Goal: Task Accomplishment & Management: Manage account settings

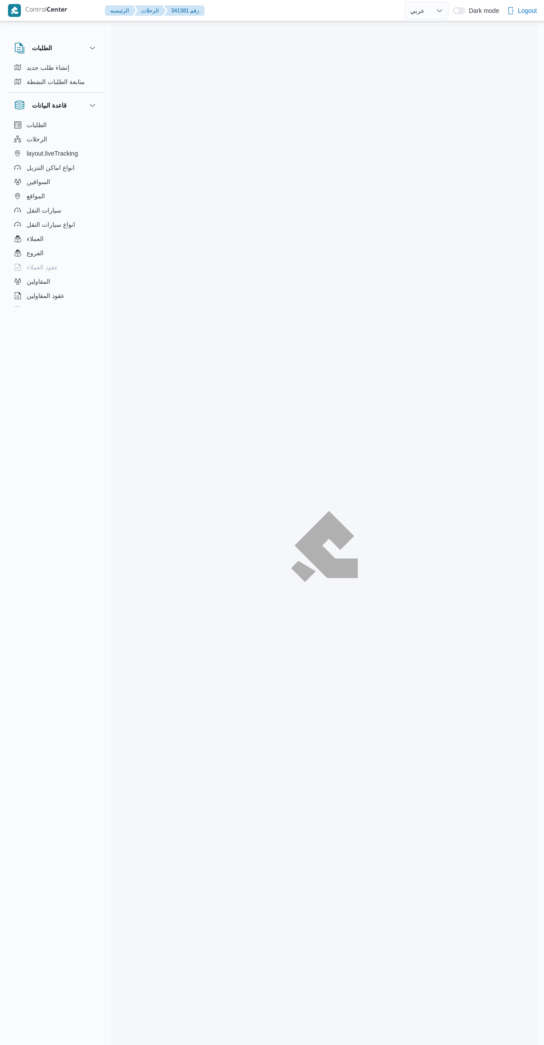
select select "ar"
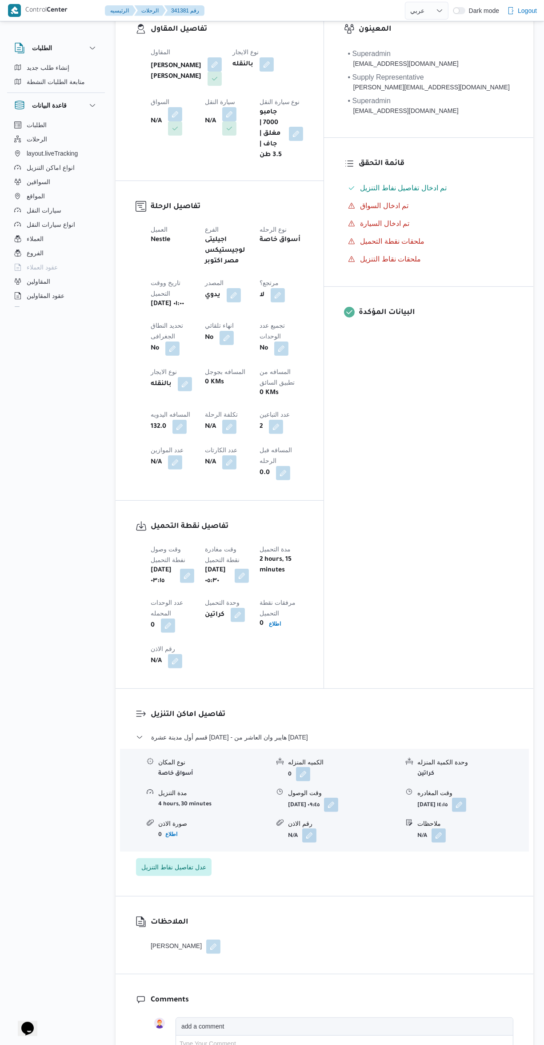
scroll to position [154, 0]
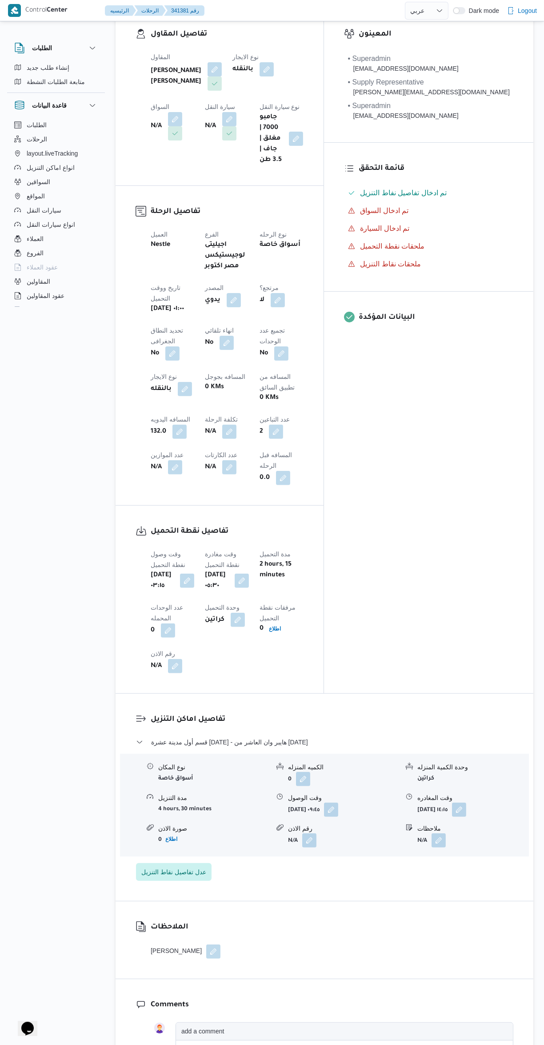
click at [283, 425] on button "button" at bounding box center [276, 432] width 14 height 14
click at [298, 428] on input "2" at bounding box center [301, 428] width 88 height 18
type input "3"
click at [378, 417] on span "تاكيد" at bounding box center [373, 424] width 50 height 18
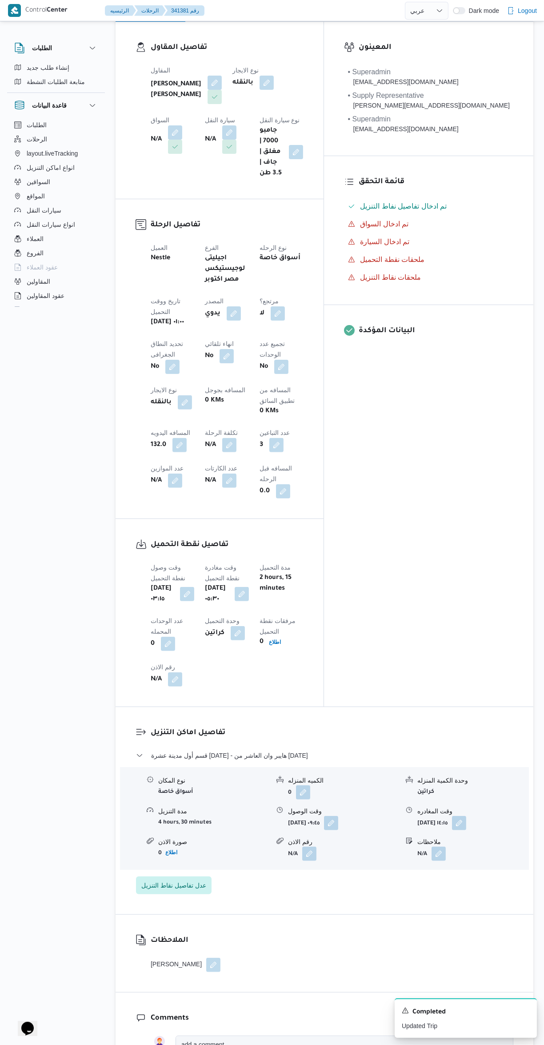
scroll to position [0, 0]
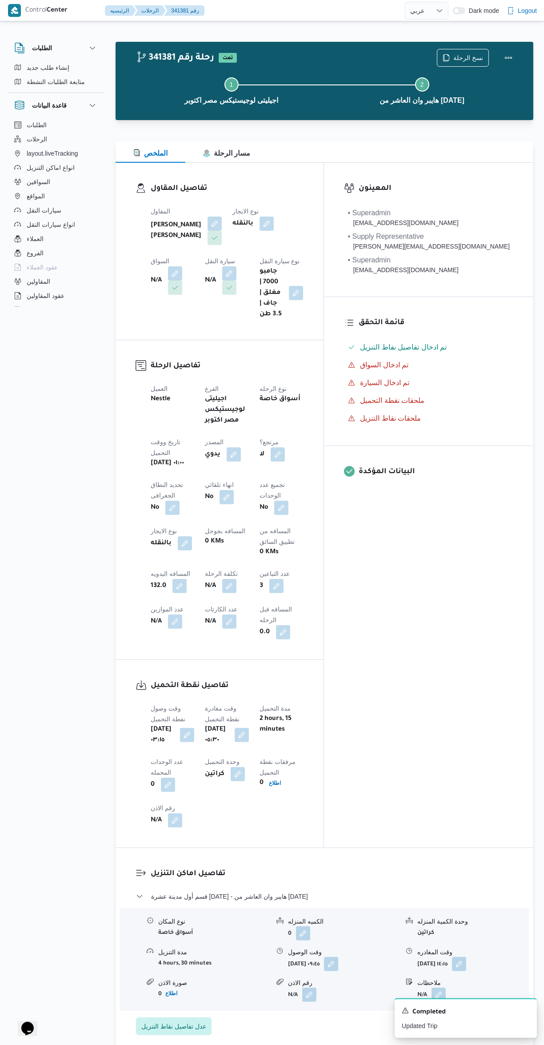
select select "ar"
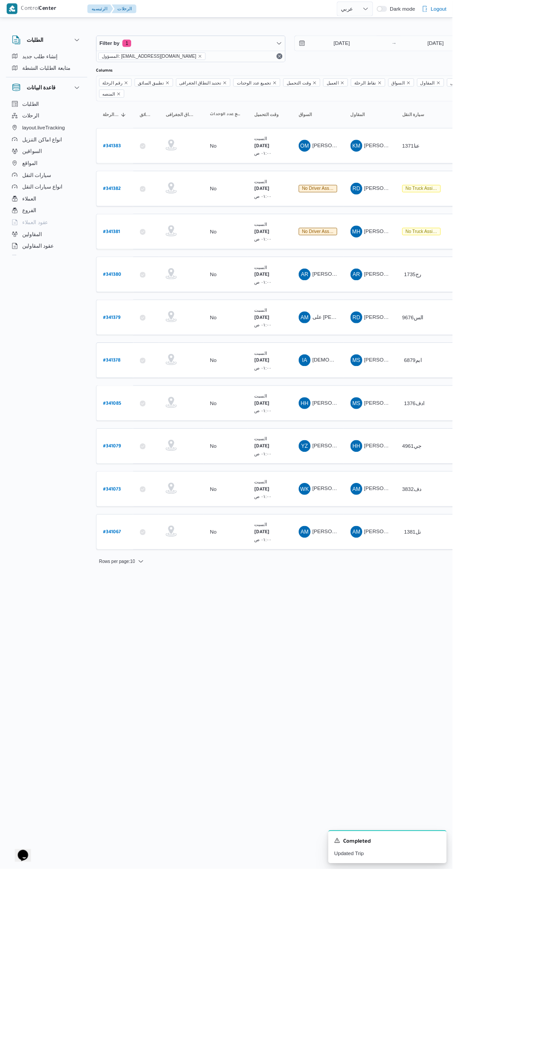
click at [136, 482] on b "# 341085" at bounding box center [135, 485] width 22 height 6
select select "ar"
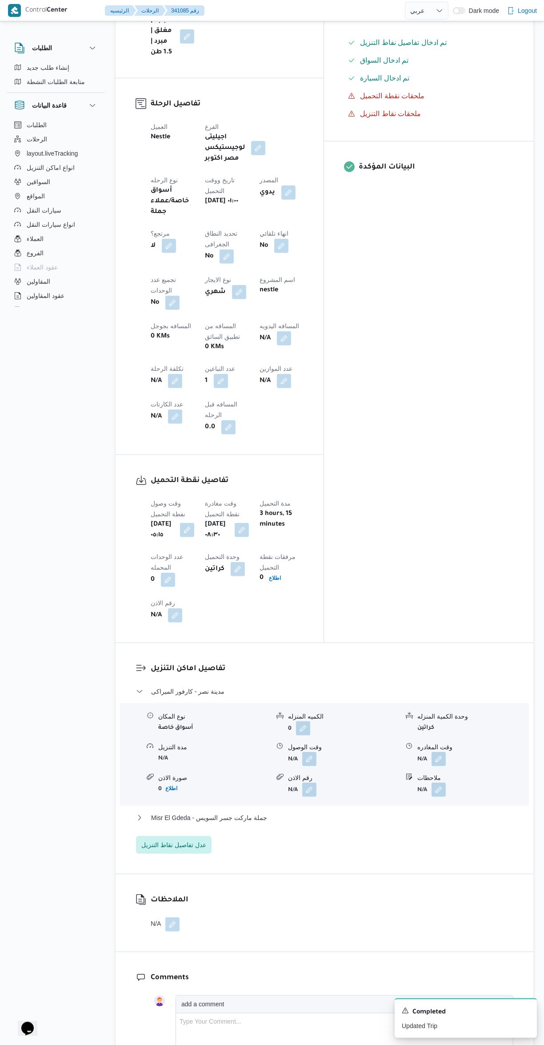
scroll to position [443, 0]
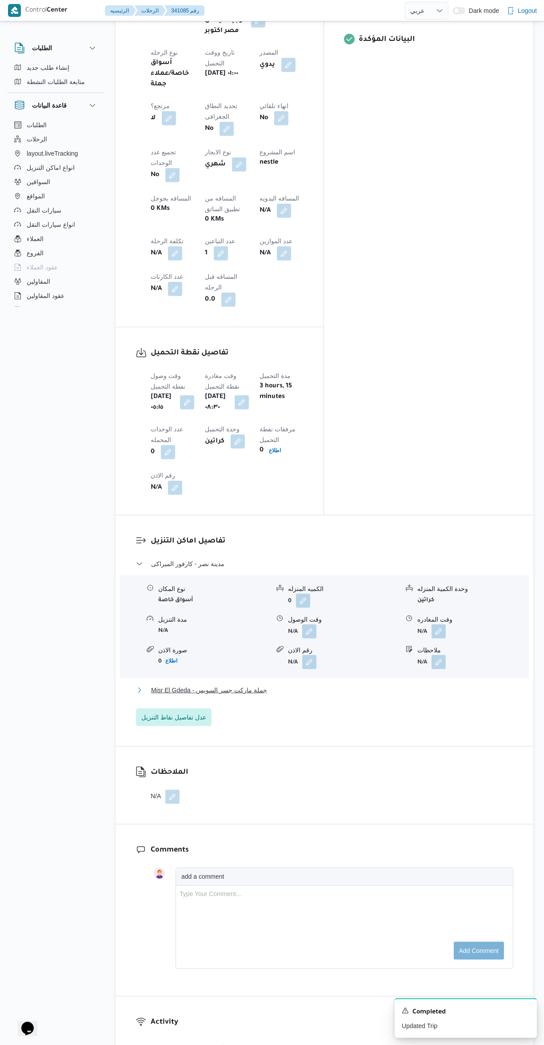
click at [361, 685] on button "Misr El Gdeda - جملة ماركت جسر السويس" at bounding box center [324, 690] width 377 height 11
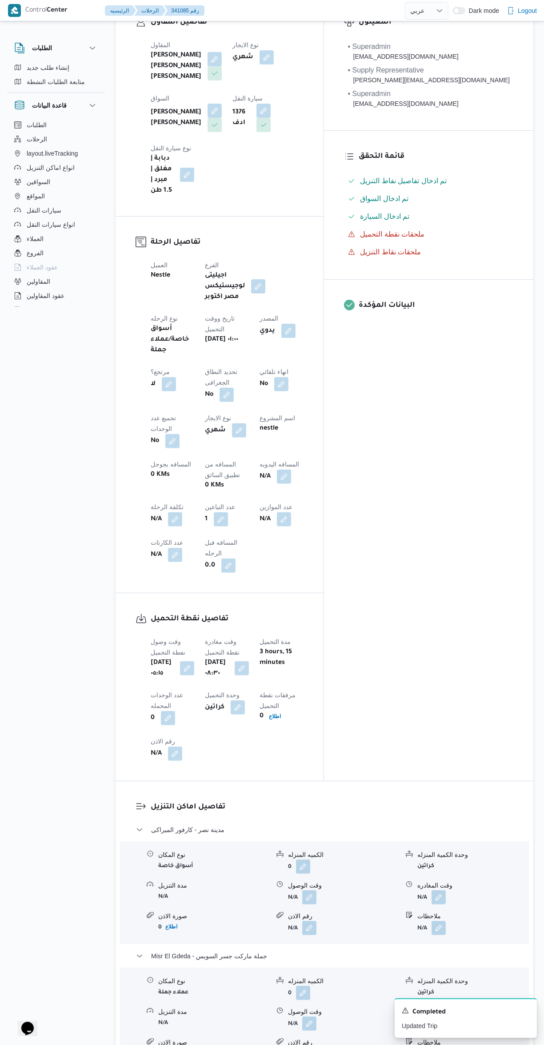
scroll to position [210, 0]
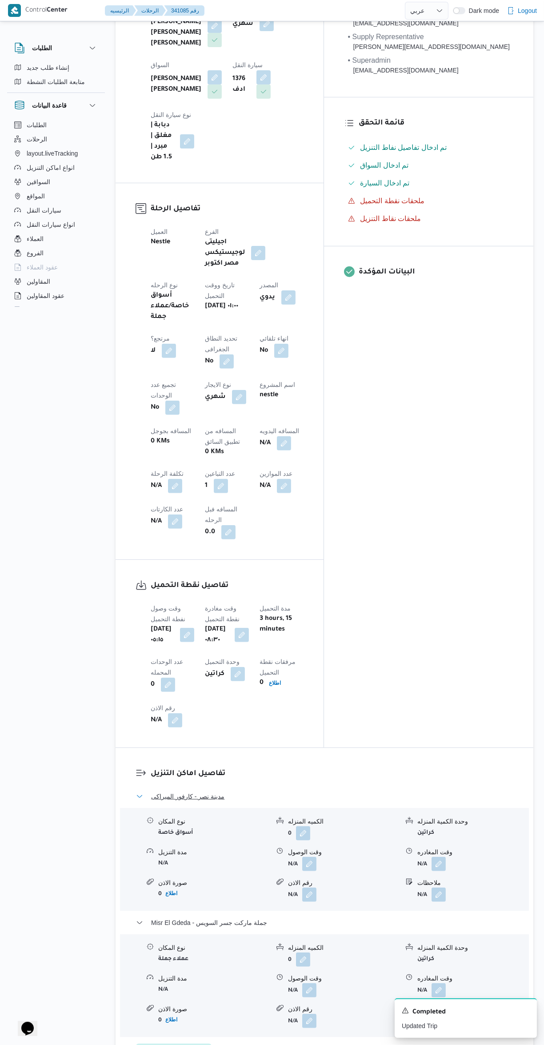
click at [327, 791] on button "مدينة نصر - كارفور الميراكى" at bounding box center [324, 796] width 377 height 11
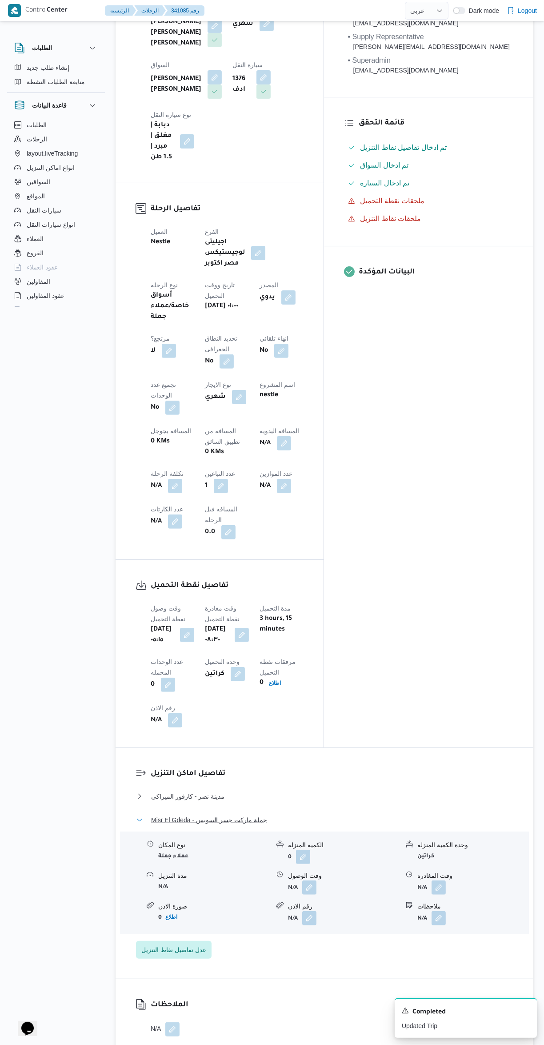
click at [351, 814] on button "Misr El Gdeda - جملة ماركت جسر السويس" at bounding box center [324, 819] width 377 height 11
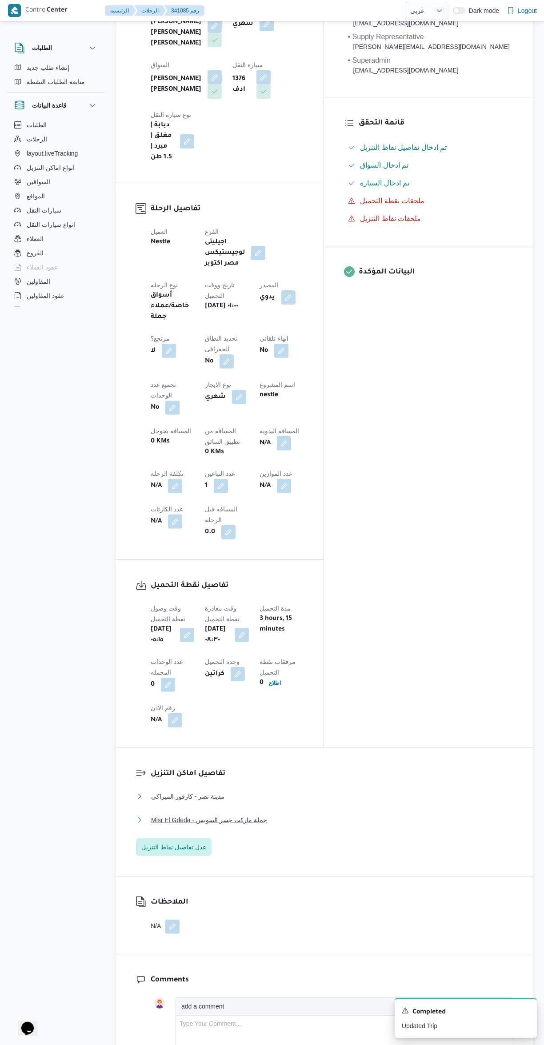
click at [351, 814] on button "Misr El Gdeda - جملة ماركت جسر السويس" at bounding box center [324, 819] width 377 height 11
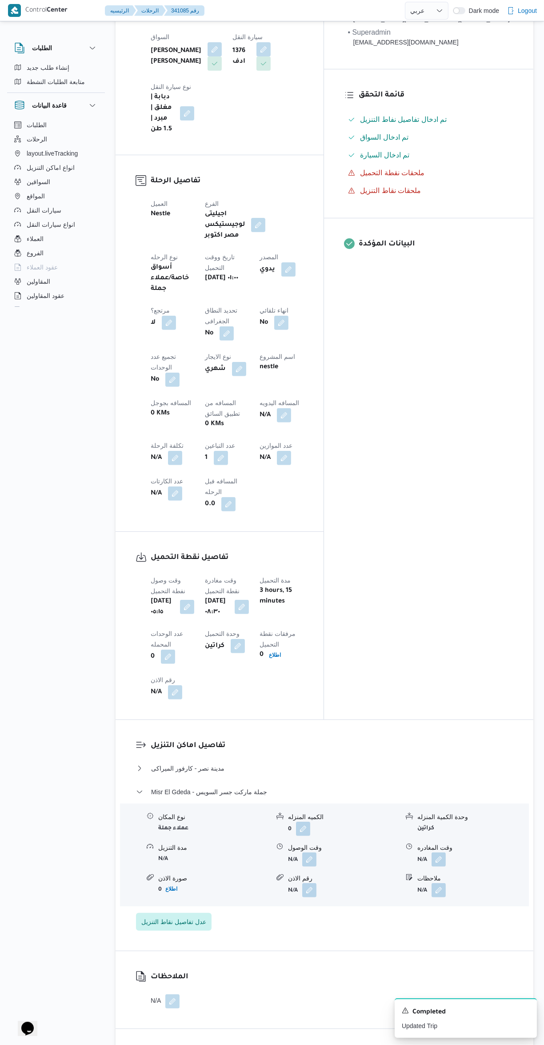
scroll to position [245, 0]
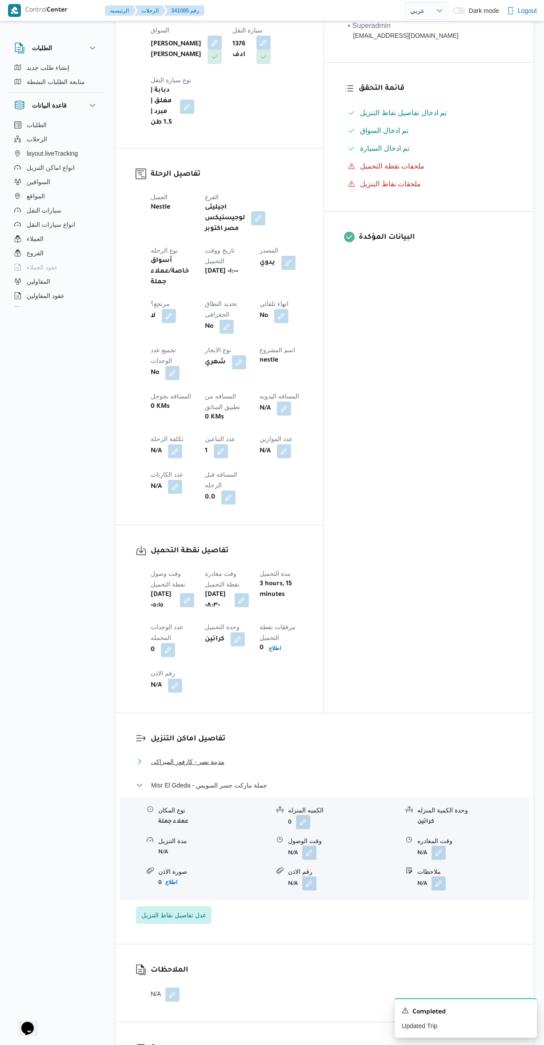
click at [344, 756] on button "مدينة نصر - كارفور الميراكى" at bounding box center [324, 761] width 377 height 11
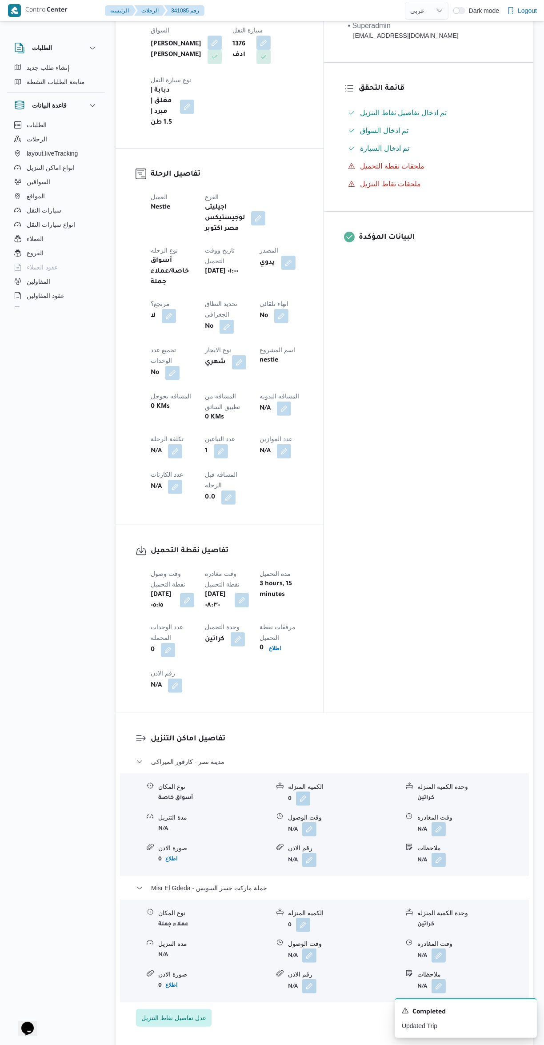
click at [308, 822] on button "button" at bounding box center [309, 829] width 14 height 14
click at [305, 705] on input "وقت الوصول" at bounding box center [285, 712] width 101 height 18
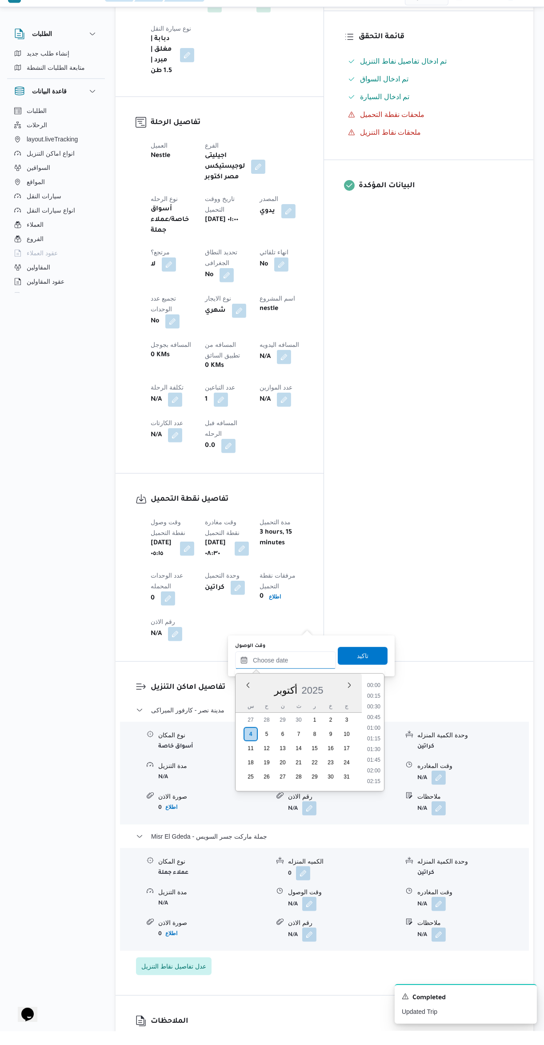
scroll to position [0, 0]
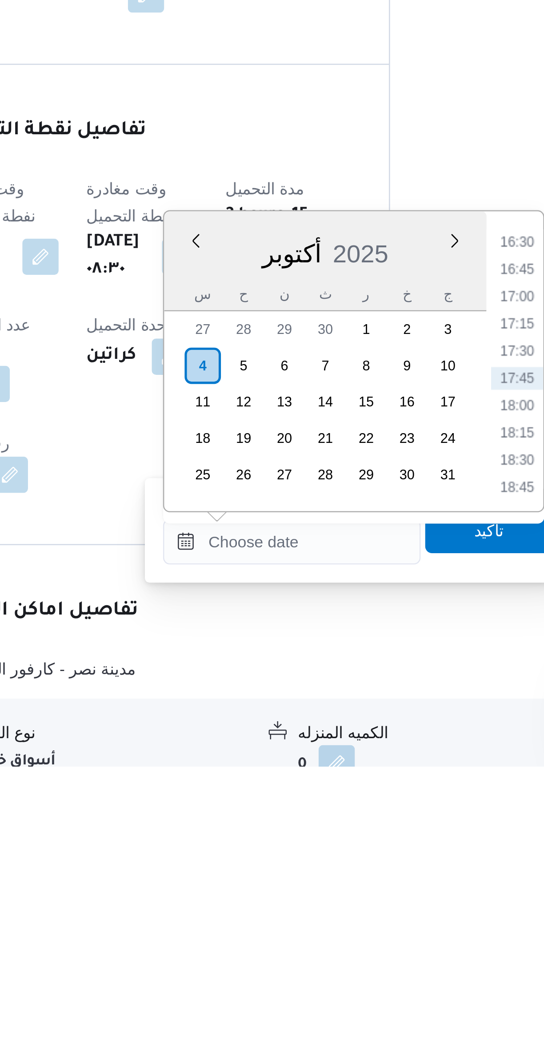
click at [370, 839] on li "16:30" at bounding box center [374, 839] width 20 height 9
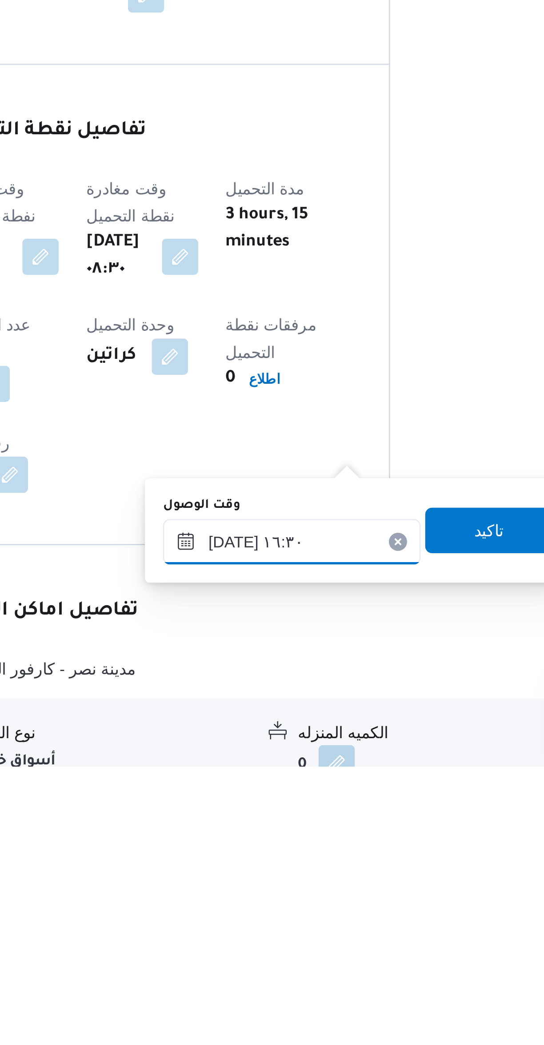
scroll to position [6, 0]
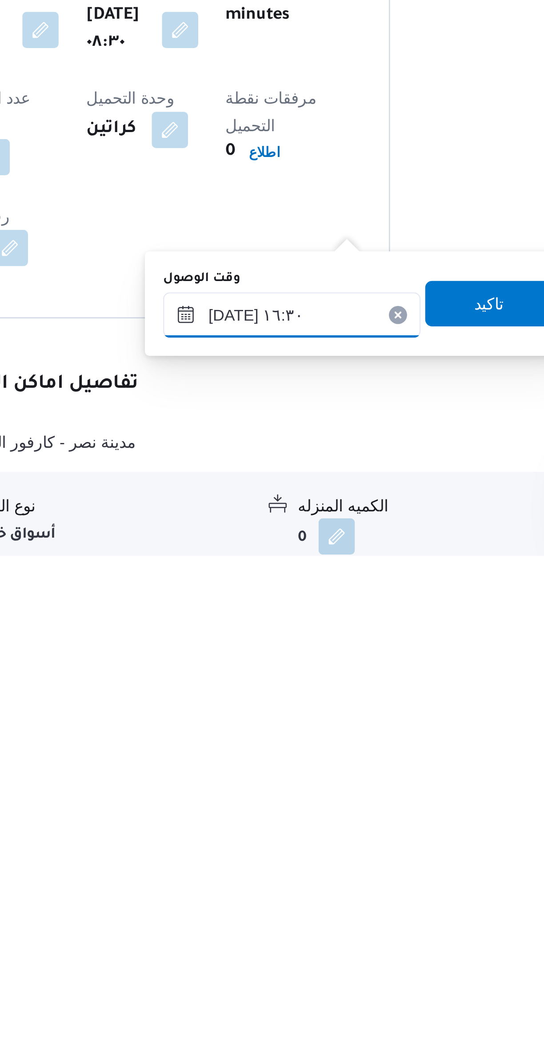
click at [258, 950] on input "[DATE] ١٦:٣٠" at bounding box center [285, 950] width 101 height 18
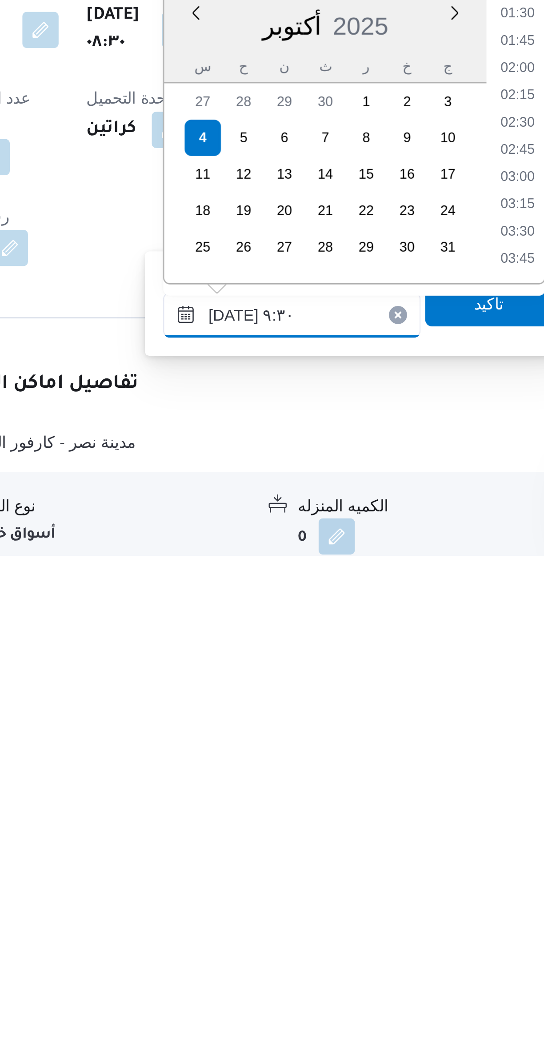
scroll to position [312, 0]
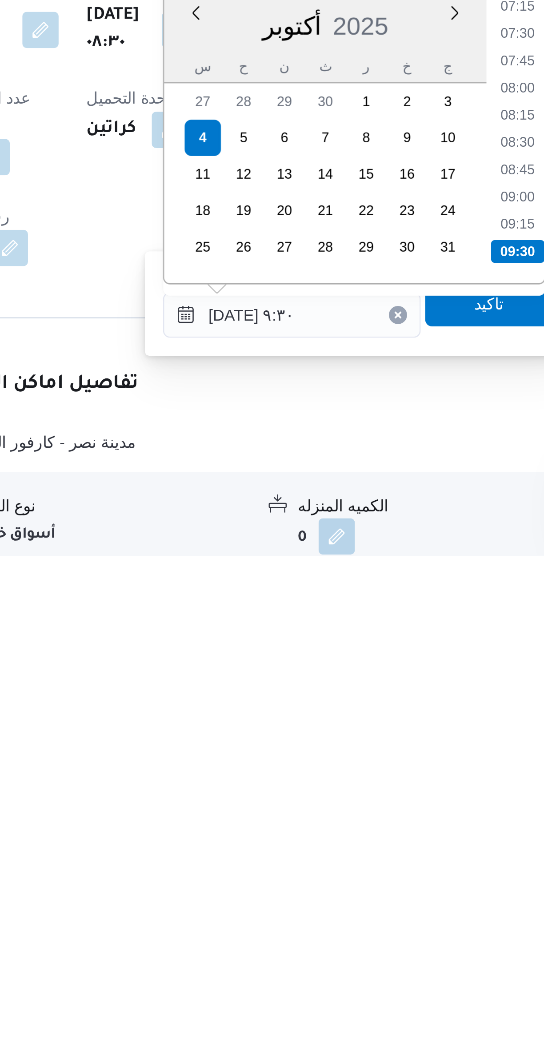
click at [369, 924] on li "09:30" at bounding box center [374, 925] width 21 height 9
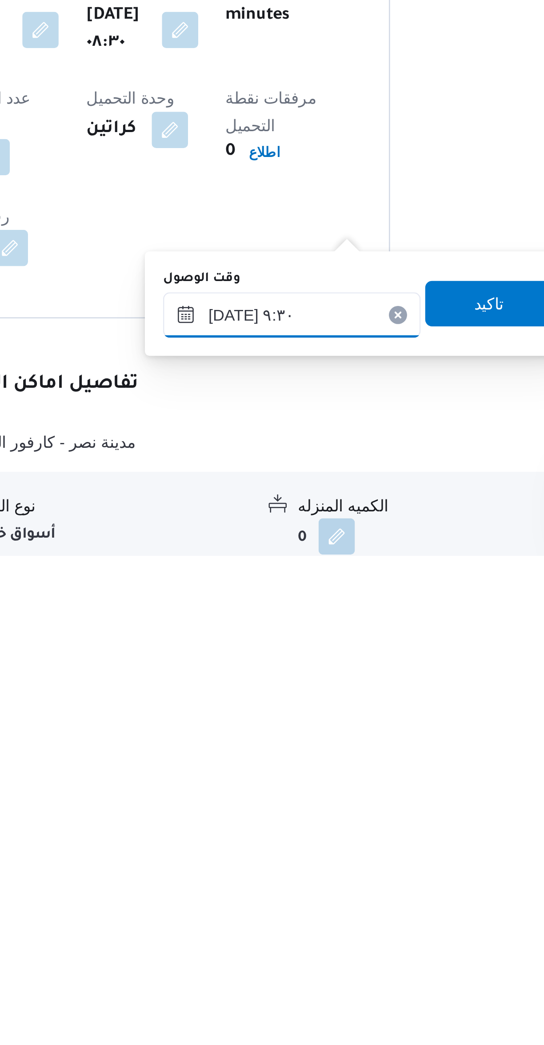
type input "[DATE] ٠٩:٣٠"
click at [358, 948] on span "تاكيد" at bounding box center [363, 946] width 12 height 11
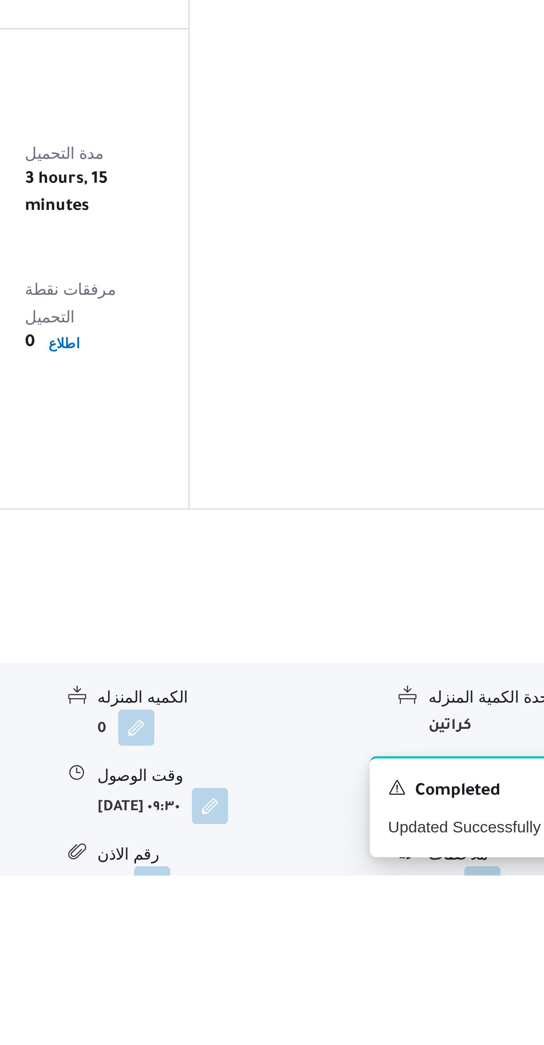
scroll to position [56, 0]
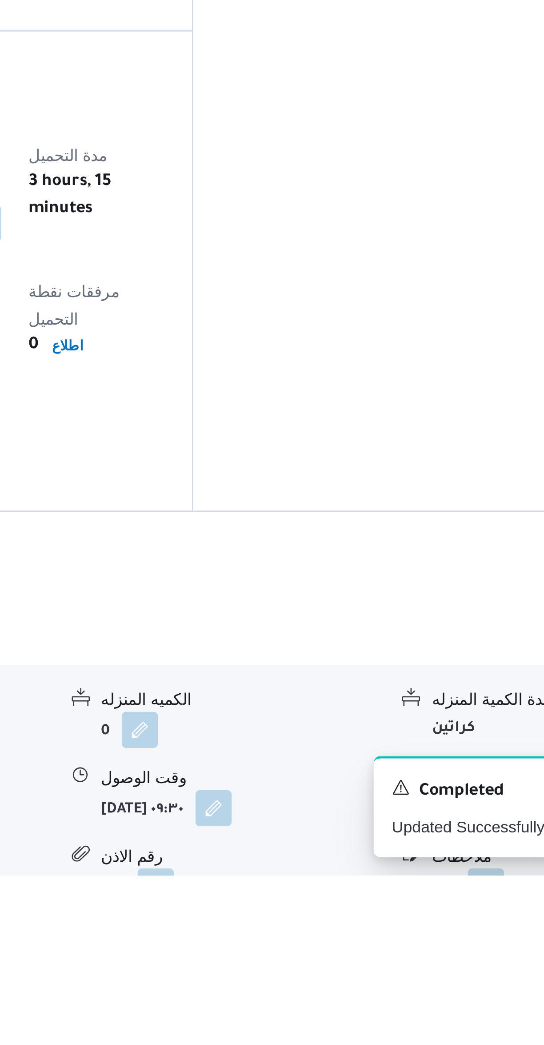
click at [441, 1011] on button "button" at bounding box center [439, 1018] width 14 height 14
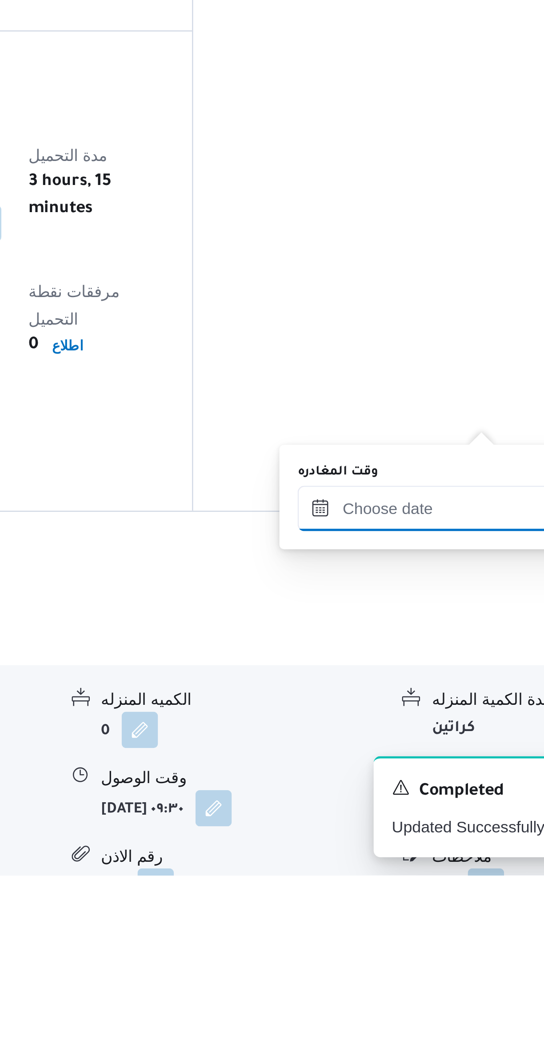
click at [406, 897] on input "وقت المغادره" at bounding box center [415, 901] width 101 height 18
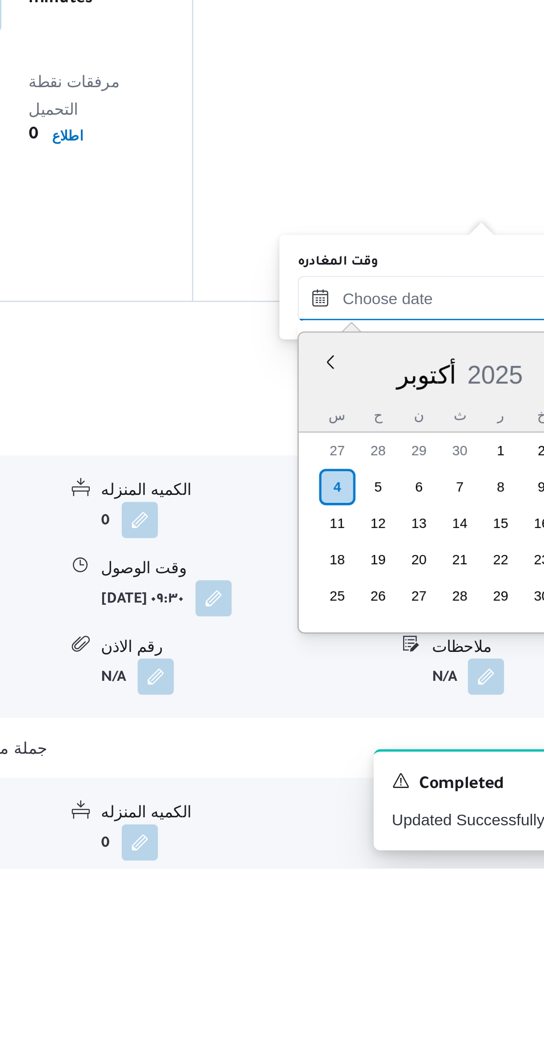
scroll to position [135, 0]
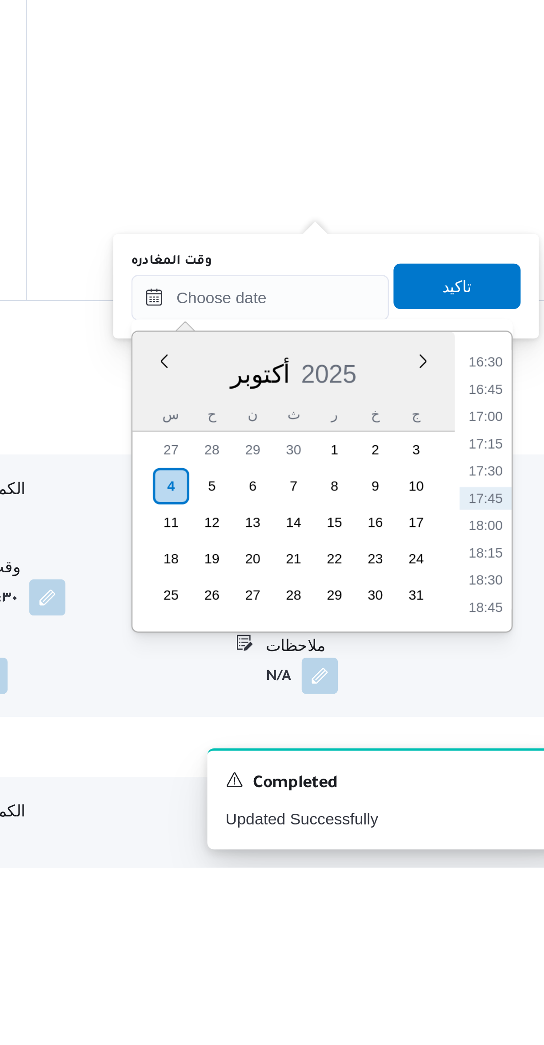
click at [497, 844] on li "16:30" at bounding box center [503, 846] width 20 height 9
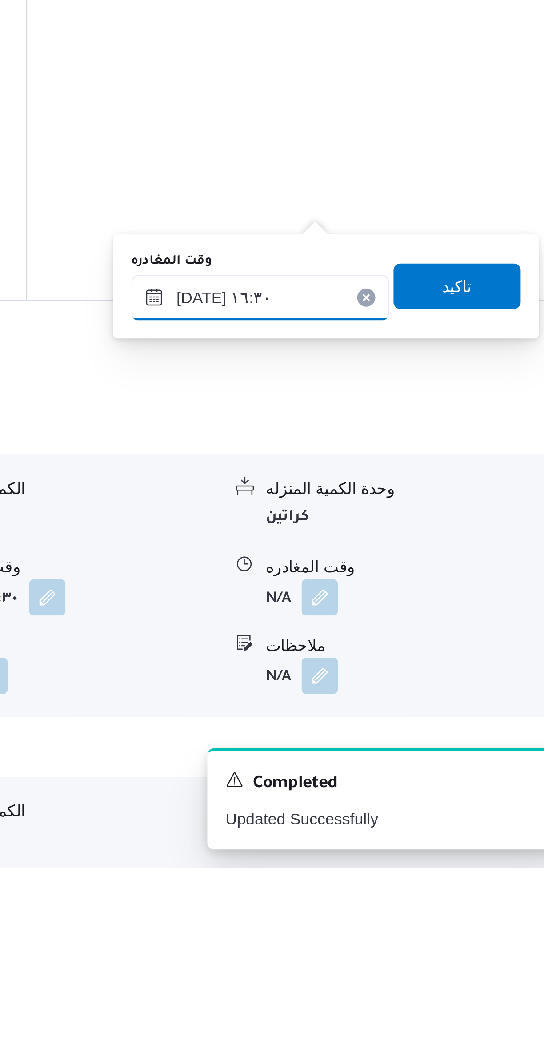
click at [385, 822] on input "[DATE] ١٦:٣٠" at bounding box center [415, 822] width 101 height 18
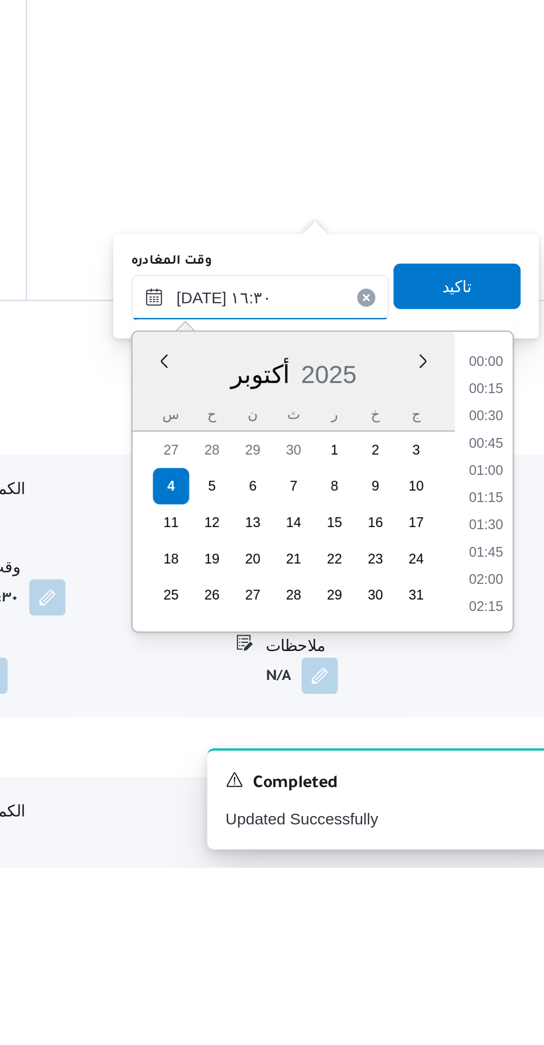
scroll to position [650, 0]
click at [391, 818] on input "[DATE] ١٦:٣٠" at bounding box center [415, 822] width 101 height 18
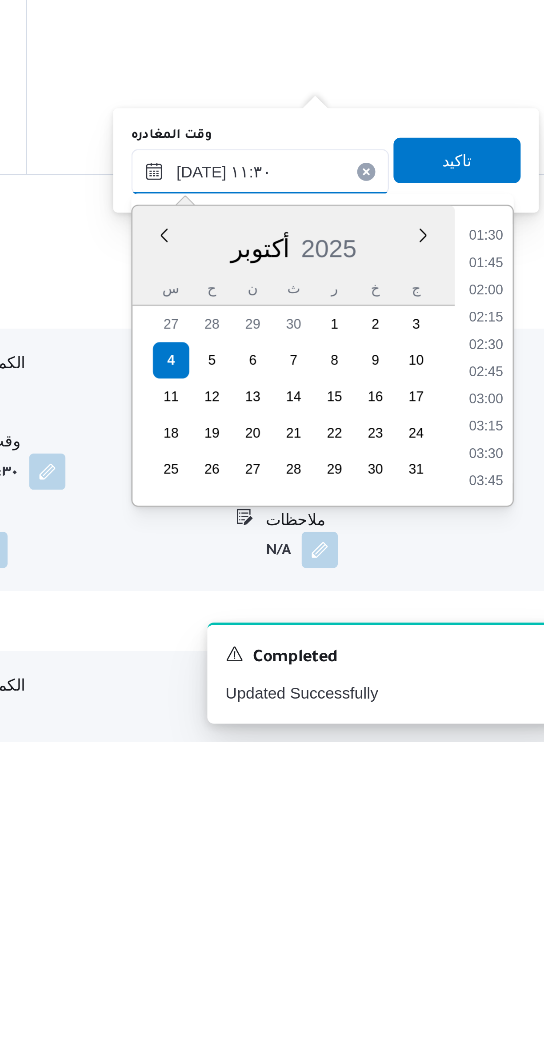
scroll to position [397, 0]
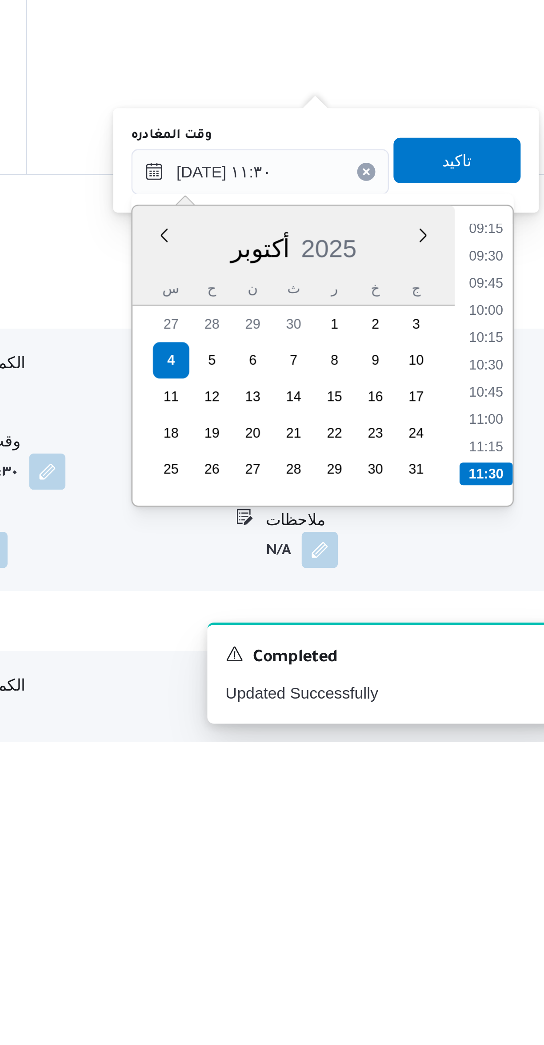
click at [500, 930] on li "11:15" at bounding box center [503, 929] width 20 height 9
type input "[DATE] ١١:١٥"
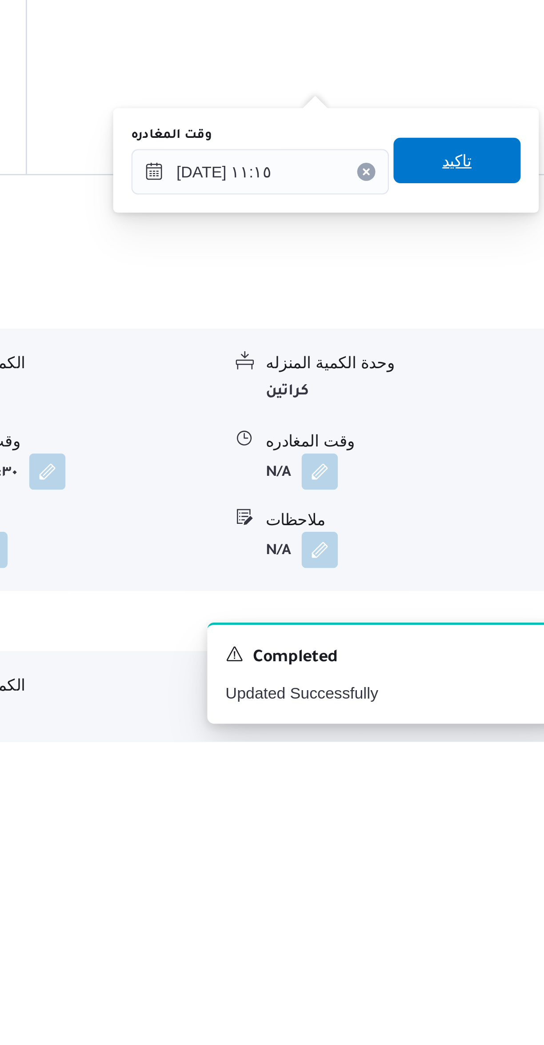
click at [485, 824] on span "تاكيد" at bounding box center [493, 817] width 50 height 18
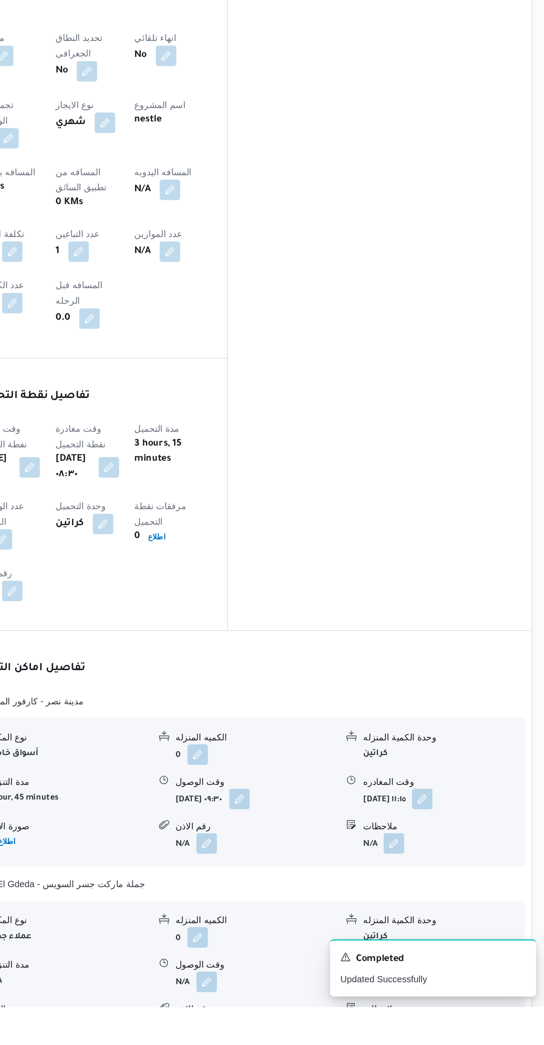
scroll to position [224, 0]
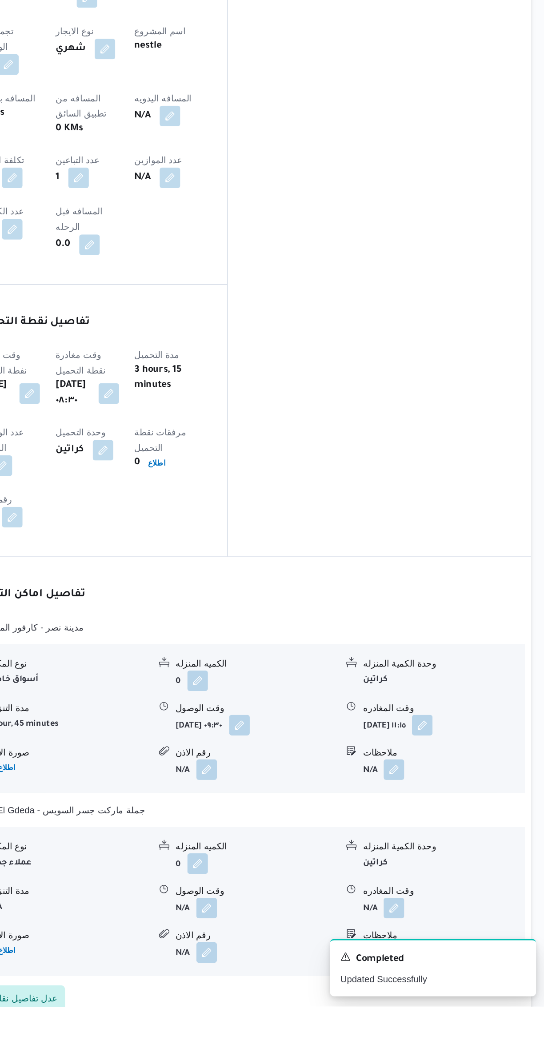
click at [312, 969] on button "button" at bounding box center [309, 976] width 14 height 14
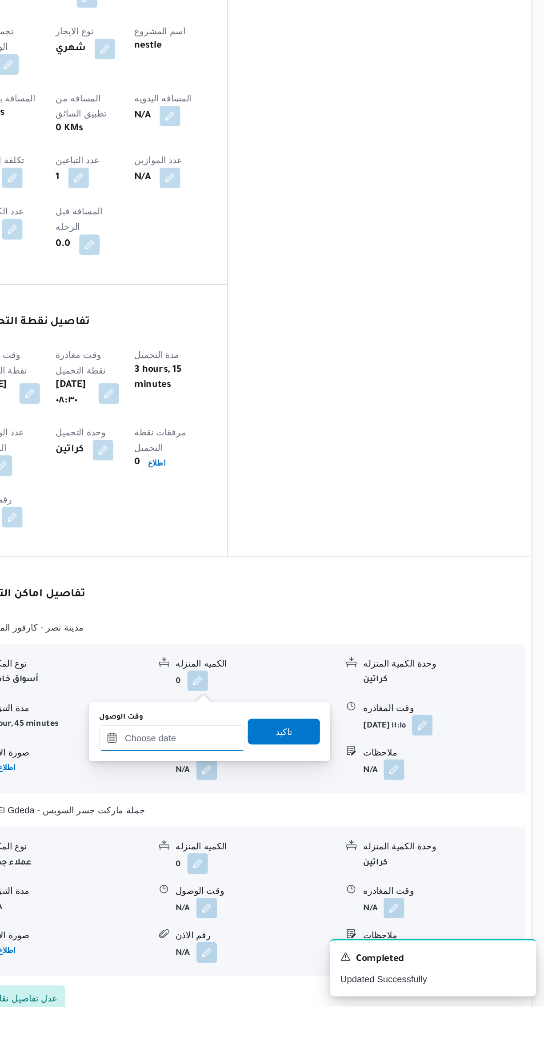
click at [285, 859] on input "وقت الوصول" at bounding box center [285, 859] width 101 height 18
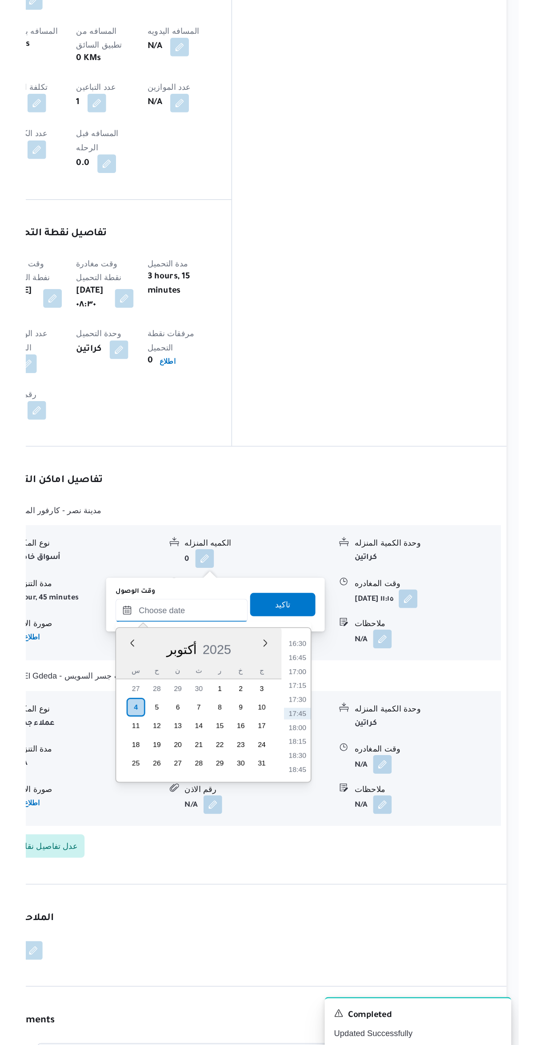
scroll to position [112, 0]
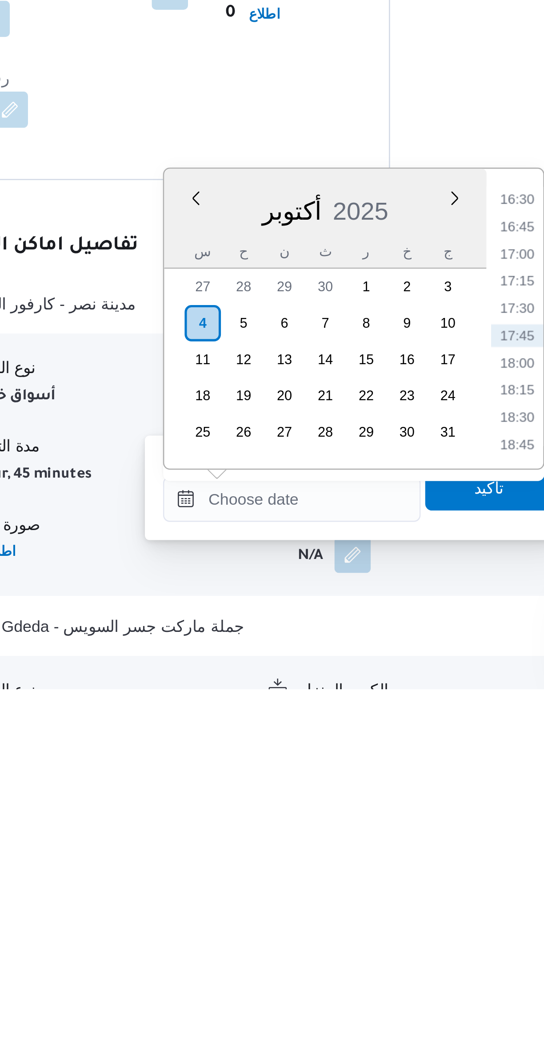
click at [374, 849] on li "16:30" at bounding box center [374, 853] width 20 height 9
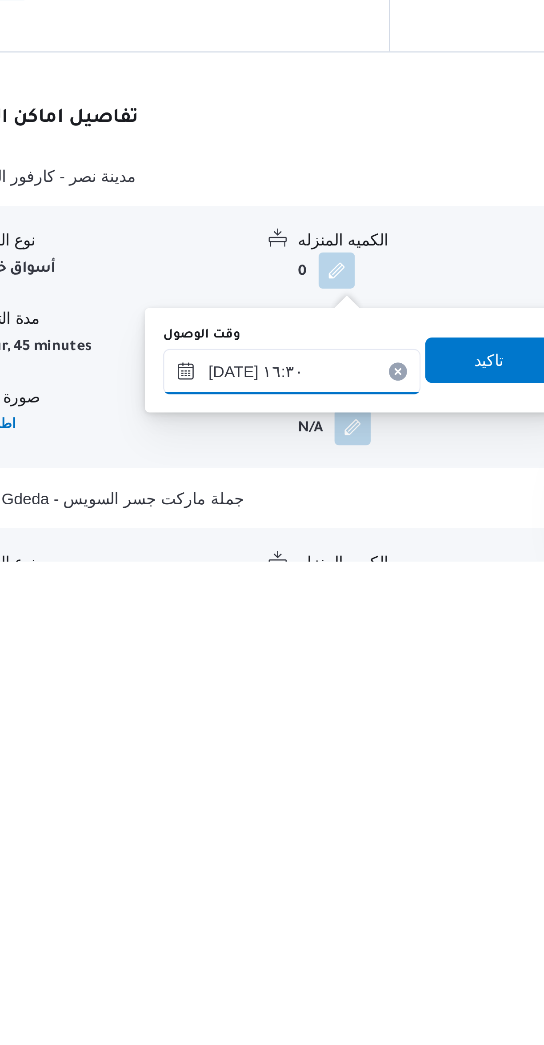
click at [255, 973] on input "[DATE] ١٦:٣٠" at bounding box center [285, 970] width 101 height 18
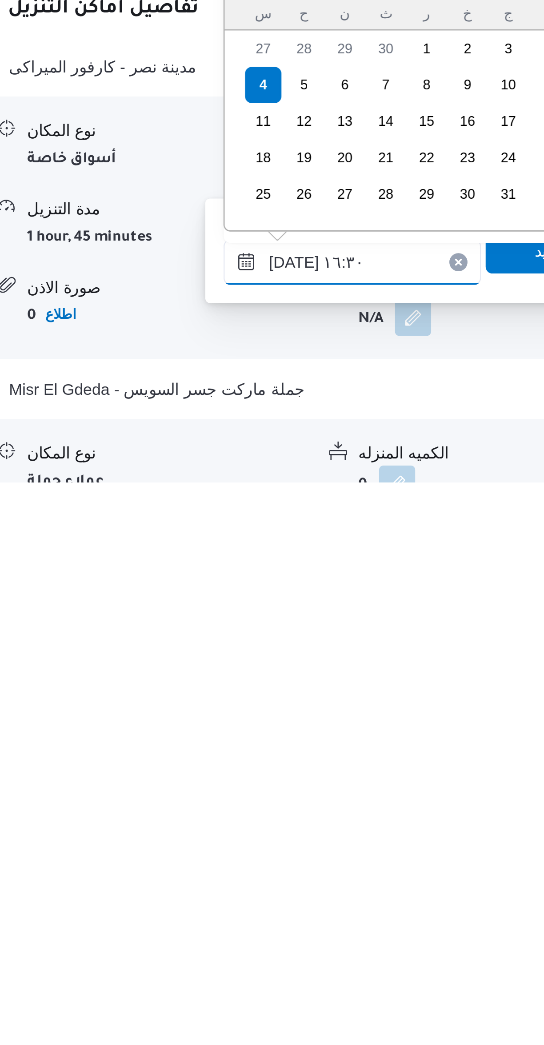
scroll to position [125, 0]
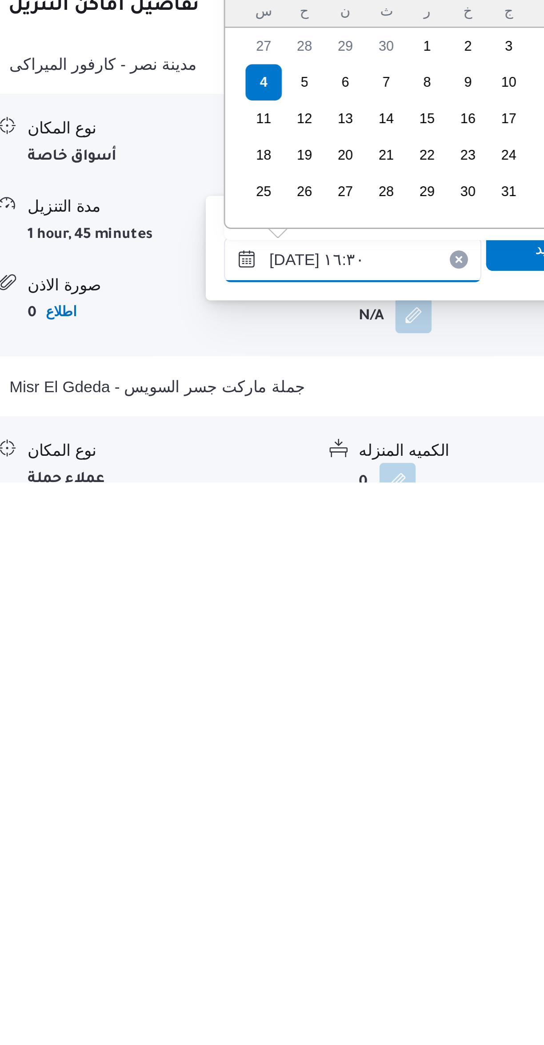
click at [258, 957] on input "[DATE] ١٦:٣٠" at bounding box center [285, 958] width 101 height 18
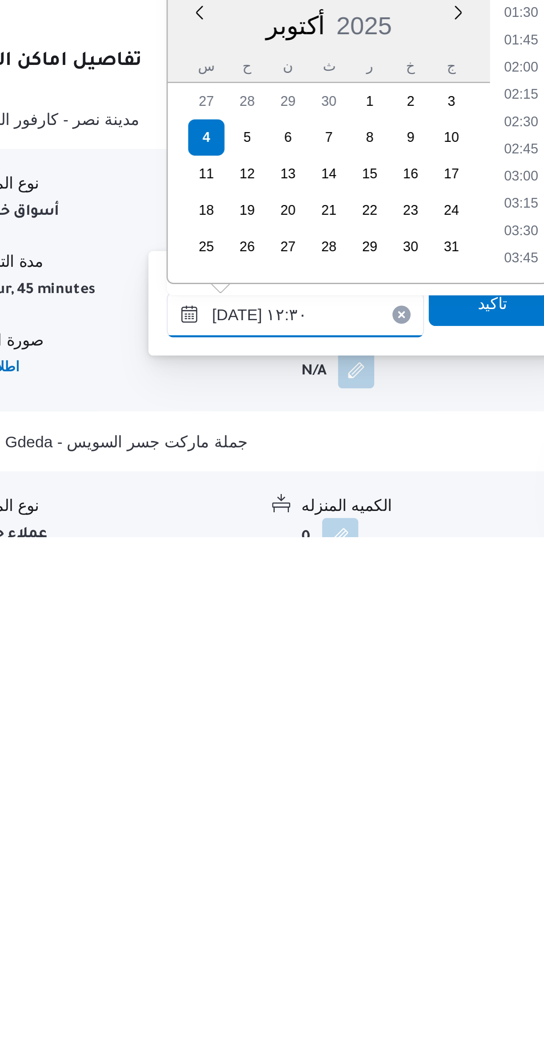
scroll to position [440, 0]
type input "[DATE] ١٢:٣٠"
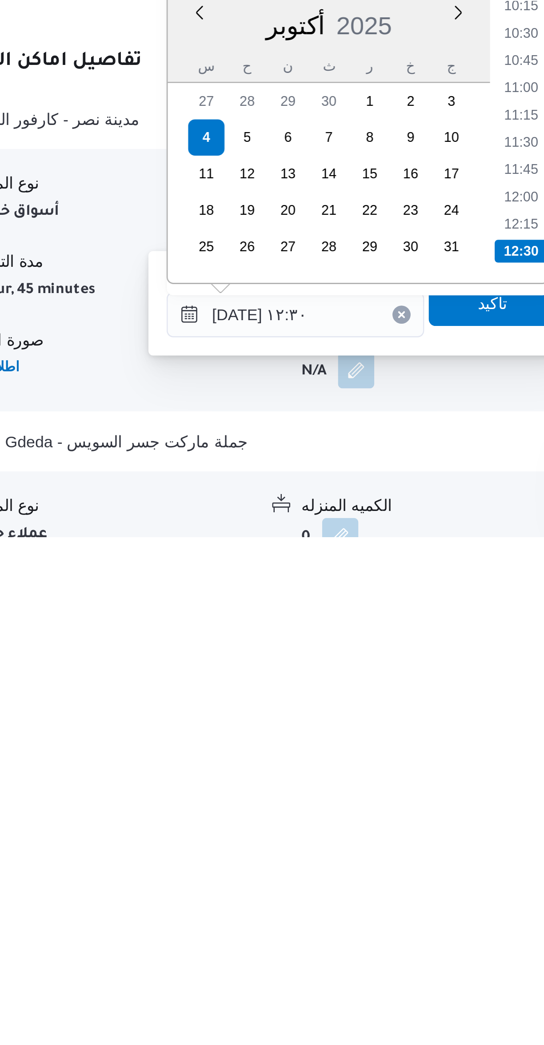
click at [371, 928] on li "12:30" at bounding box center [374, 932] width 21 height 9
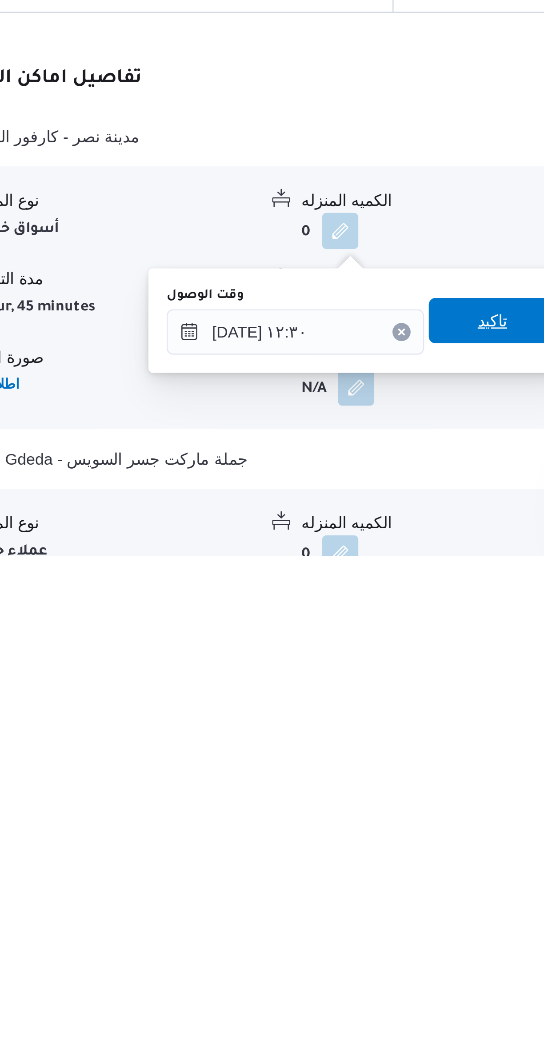
click at [361, 950] on span "تاكيد" at bounding box center [363, 953] width 50 height 18
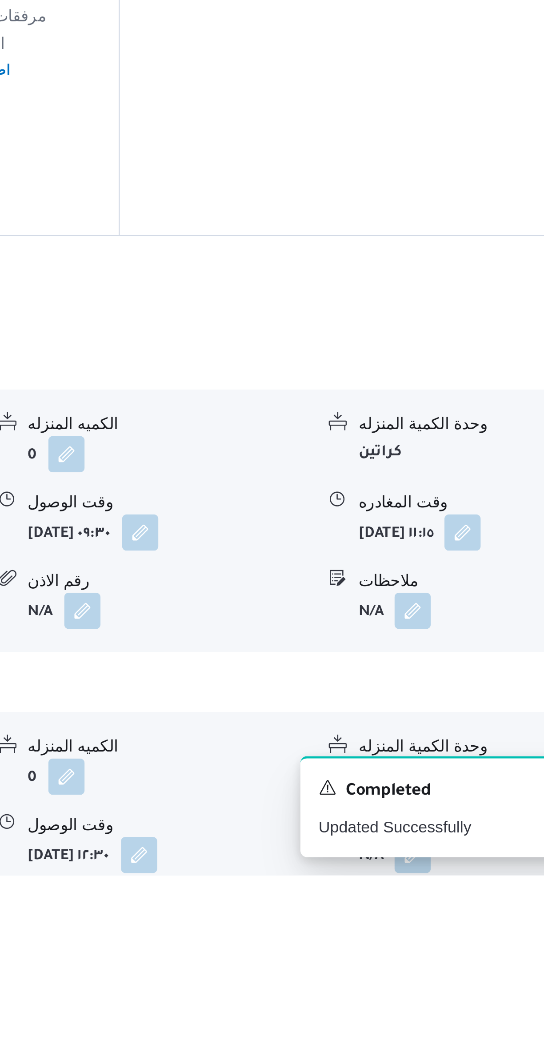
scroll to position [163, 0]
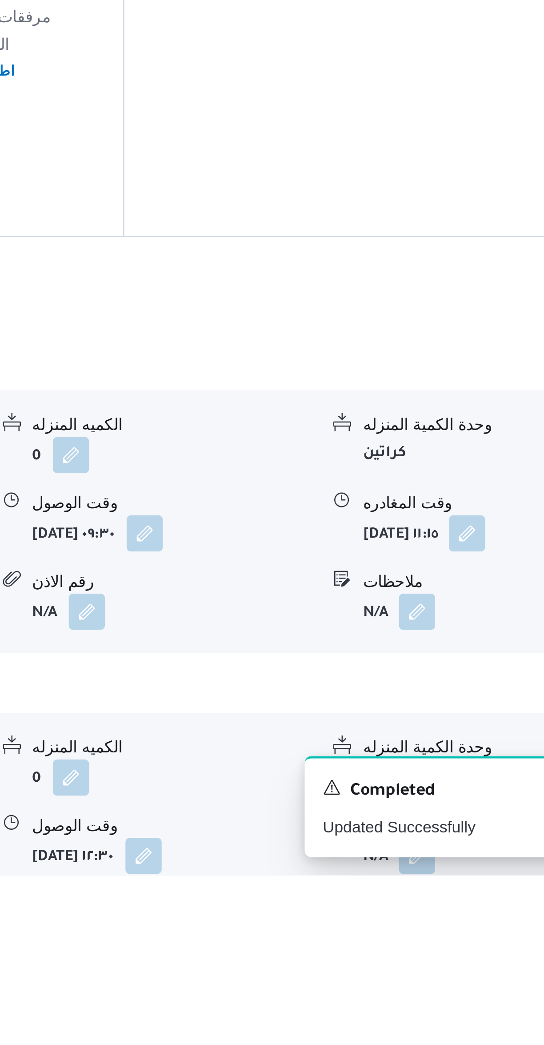
click at [440, 1030] on button "button" at bounding box center [439, 1037] width 14 height 14
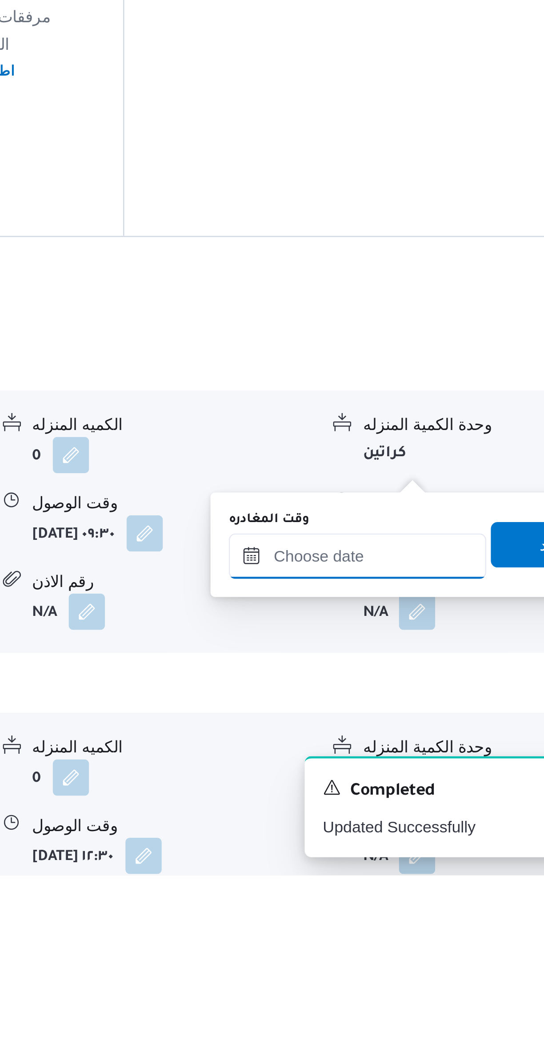
click at [407, 912] on input "وقت المغادره" at bounding box center [415, 920] width 101 height 18
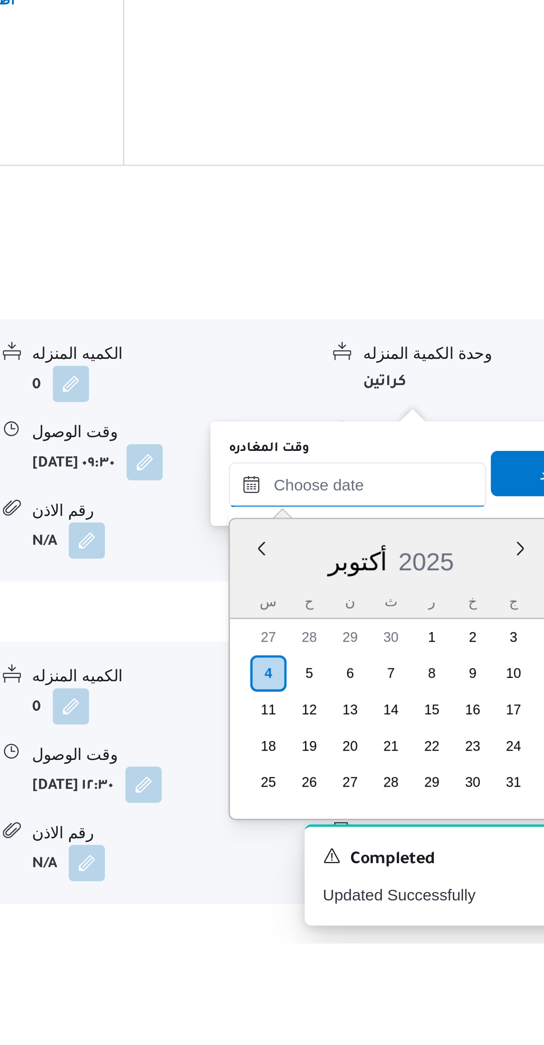
scroll to position [0, 0]
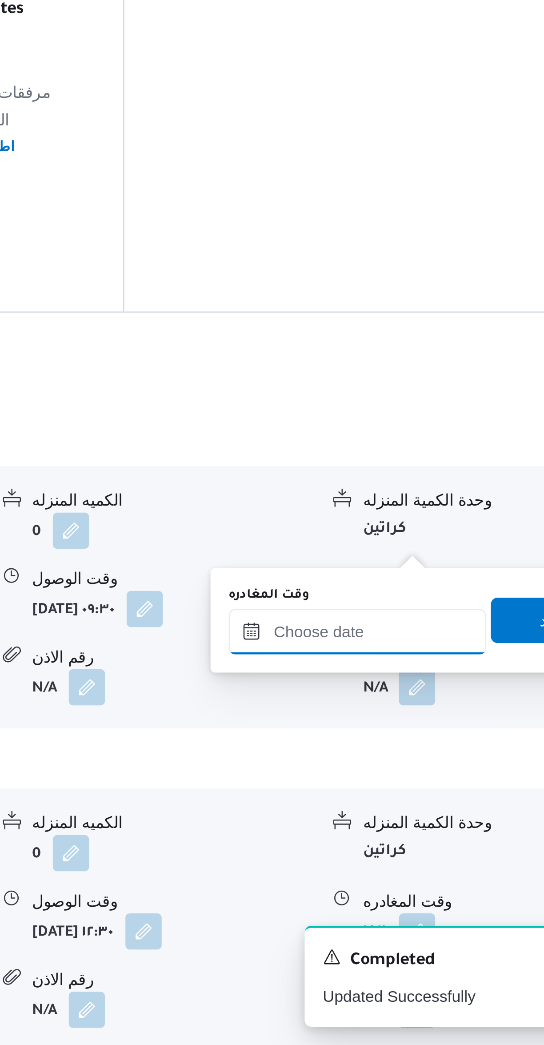
click at [413, 883] on input "وقت المغادره" at bounding box center [415, 883] width 101 height 18
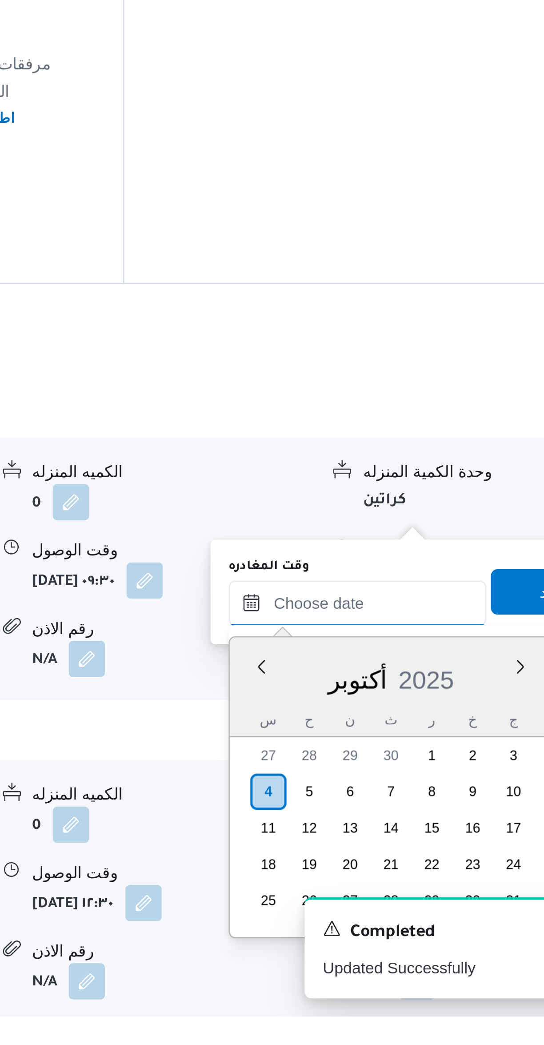
scroll to position [704, 0]
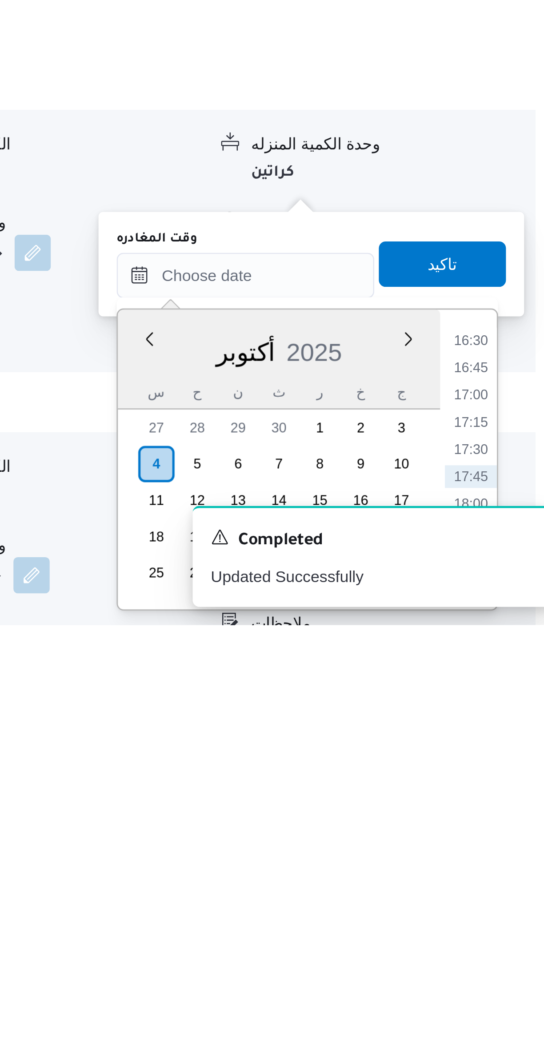
click at [500, 932] on li "16:30" at bounding box center [503, 933] width 20 height 9
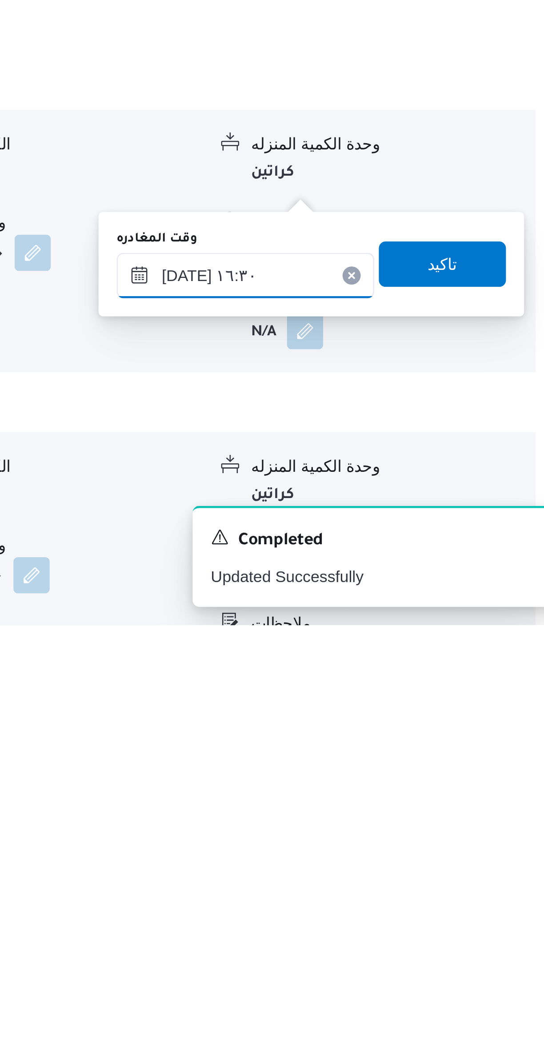
click at [412, 907] on input "[DATE] ١٦:٣٠" at bounding box center [415, 908] width 101 height 18
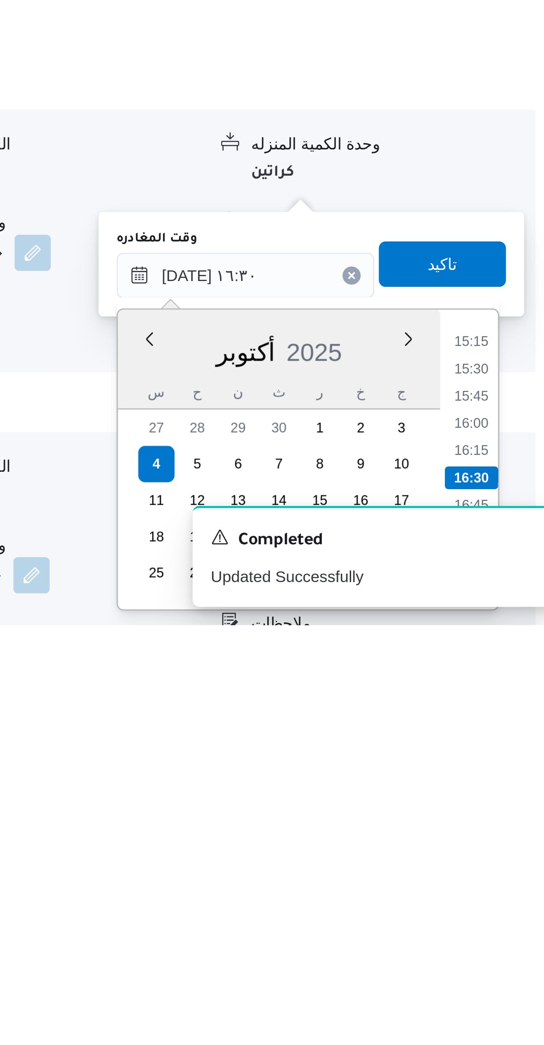
click at [503, 934] on li "15:15" at bounding box center [503, 933] width 20 height 9
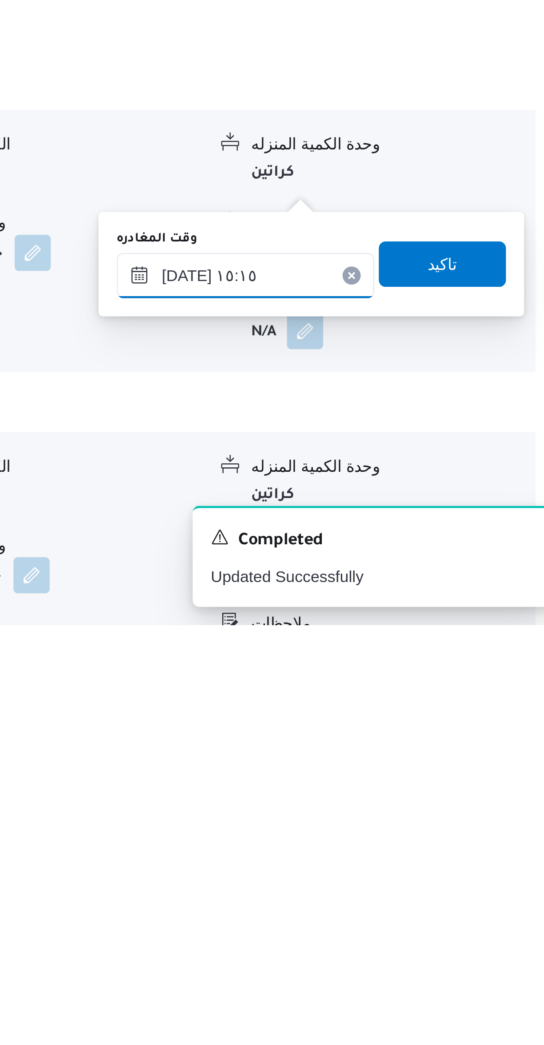
click at [425, 908] on input "[DATE] ١٥:١٥" at bounding box center [415, 908] width 101 height 18
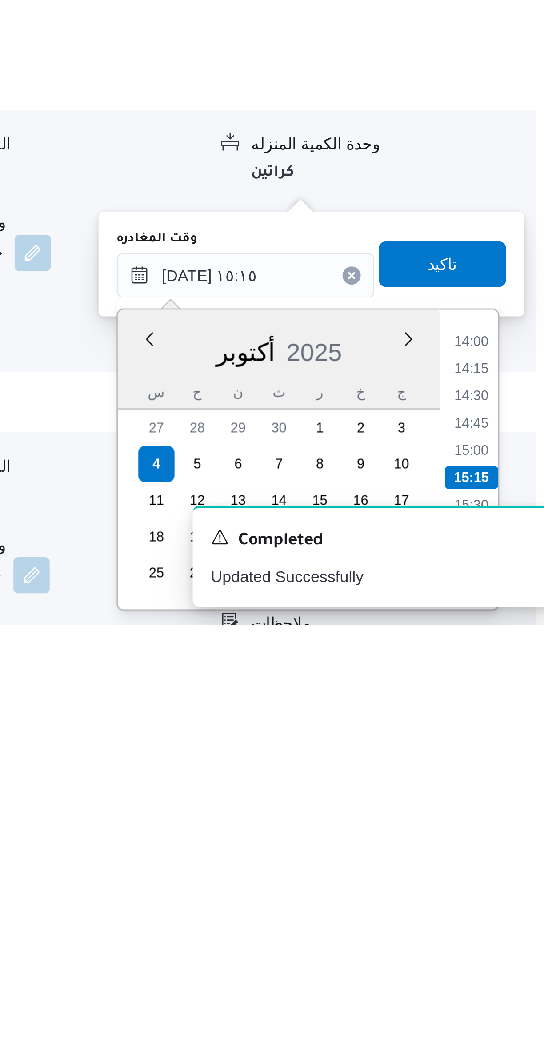
click at [501, 951] on li "14:30" at bounding box center [503, 954] width 20 height 9
type input "[DATE] ١٤:٣٠"
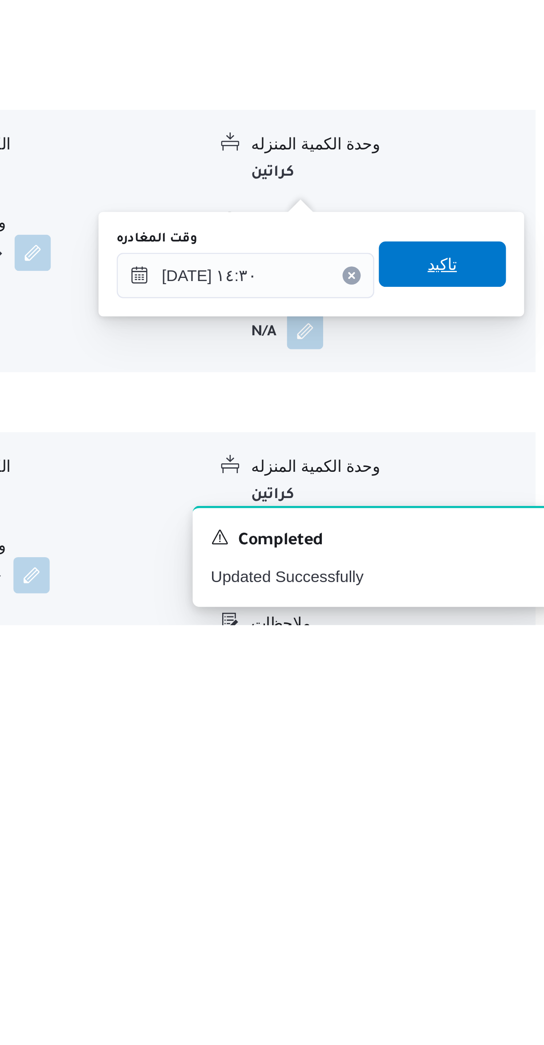
click at [496, 901] on span "تاكيد" at bounding box center [493, 903] width 50 height 18
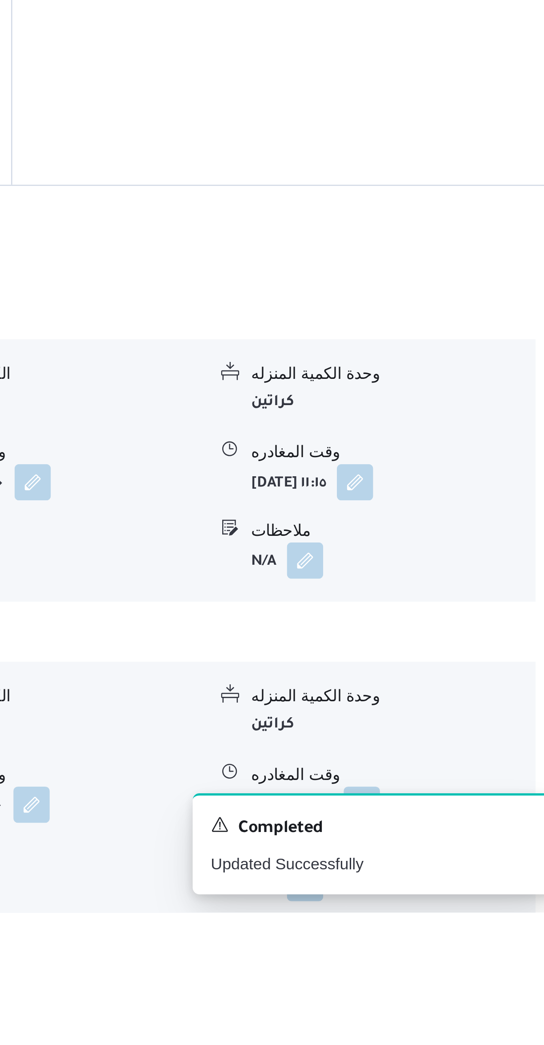
click at [468, 995] on button "button" at bounding box center [461, 1002] width 14 height 14
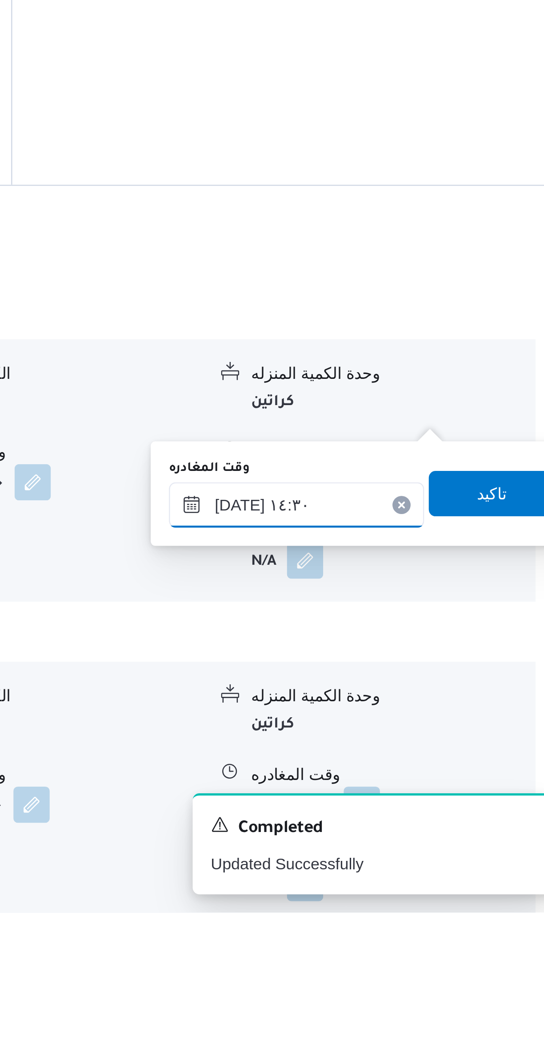
click at [471, 881] on input "[DATE] ١٤:٣٠" at bounding box center [435, 885] width 100 height 18
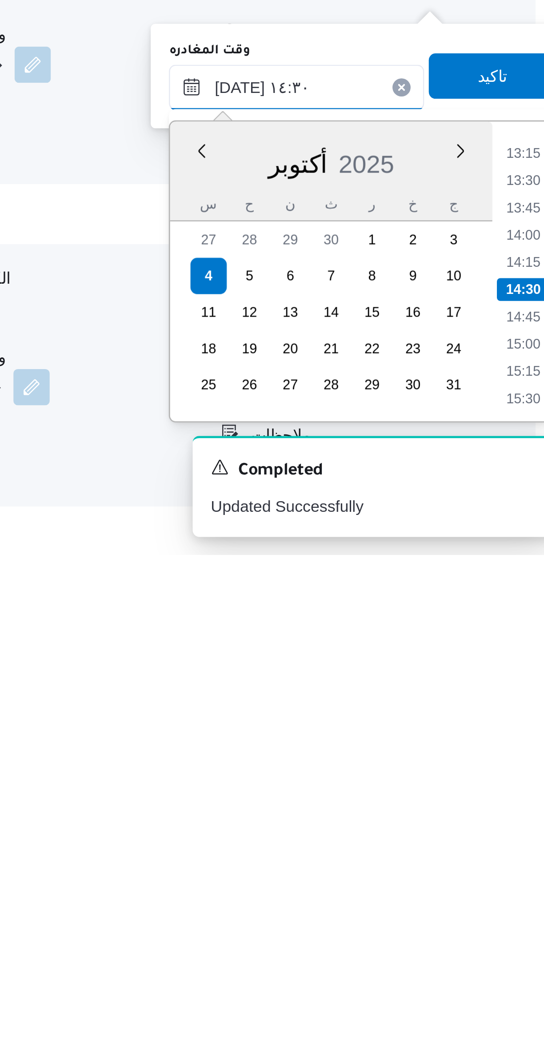
scroll to position [253, 0]
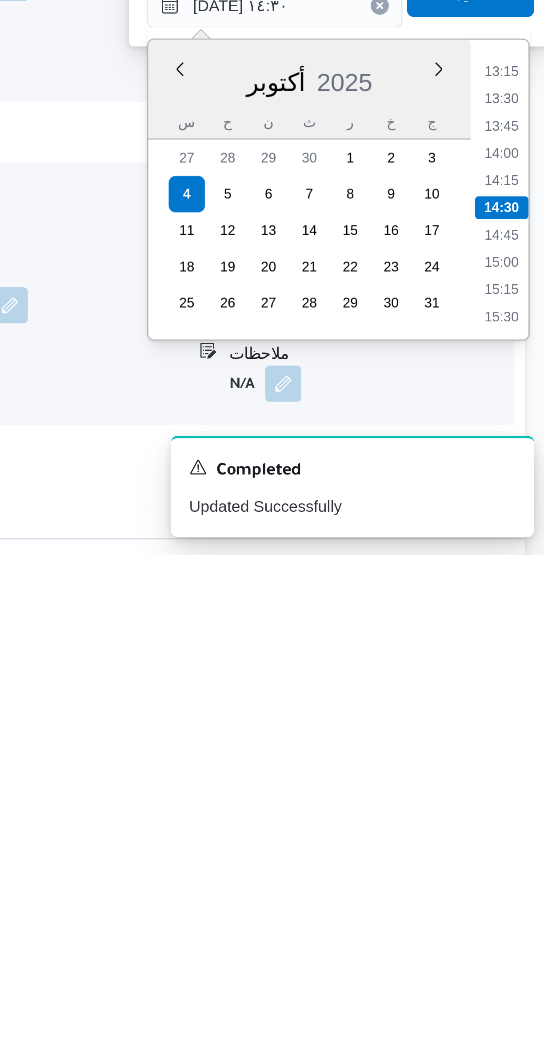
click at [526, 947] on li "15:30" at bounding box center [524, 951] width 20 height 9
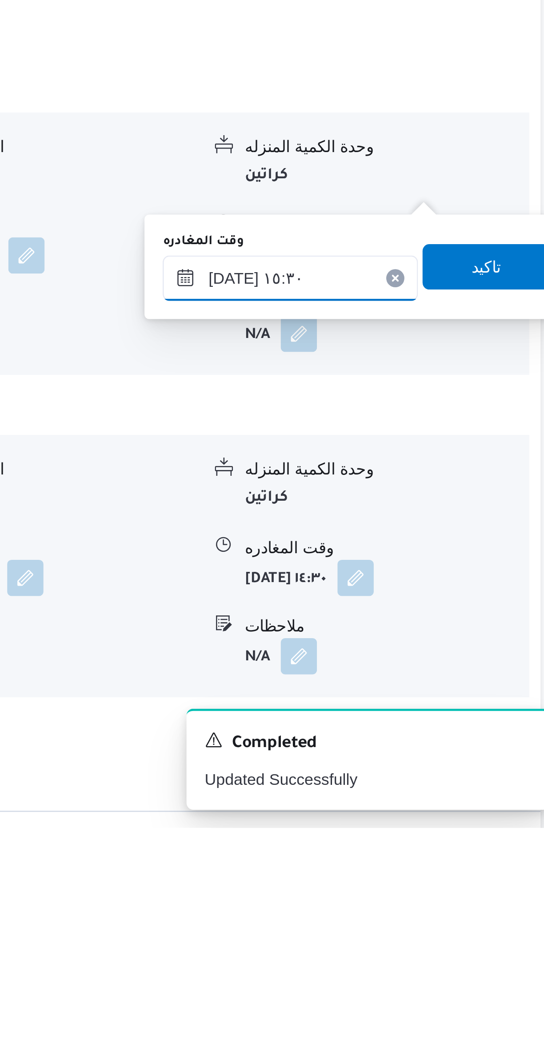
click at [445, 831] on input "[DATE] ١٥:٣٠" at bounding box center [435, 830] width 100 height 18
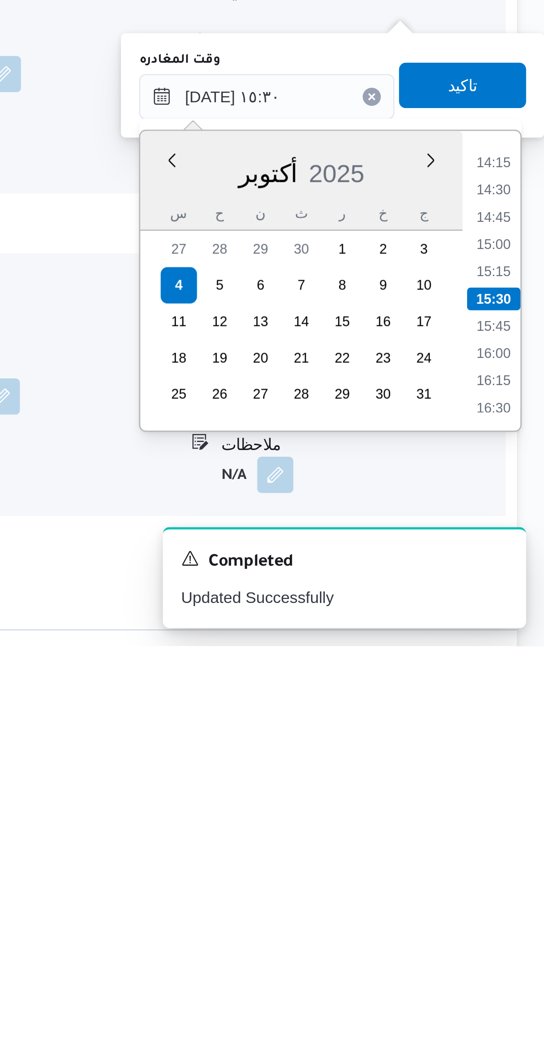
click at [523, 941] on li "16:15" at bounding box center [524, 940] width 20 height 9
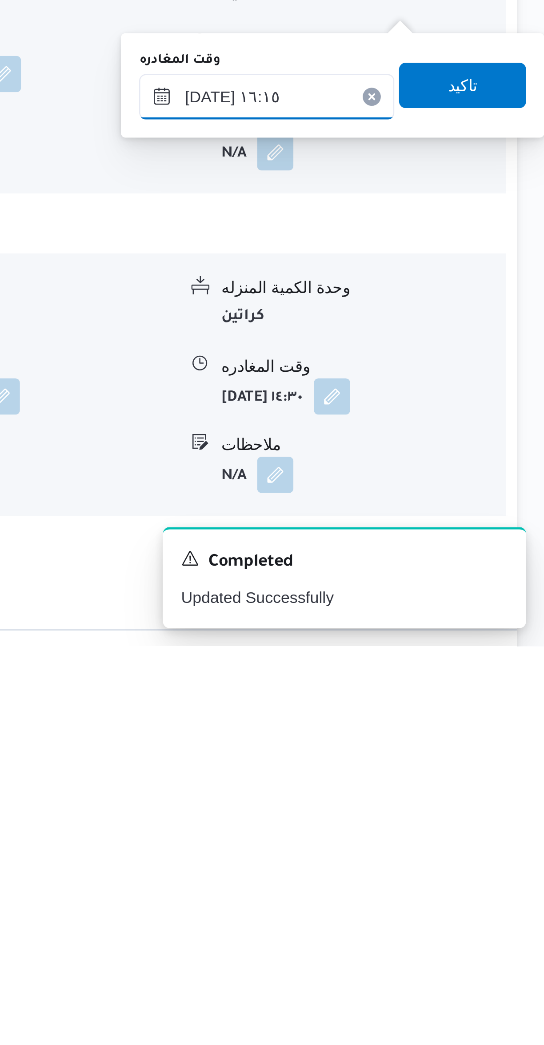
click at [444, 832] on input "[DATE] ١٦:١٥" at bounding box center [435, 830] width 100 height 18
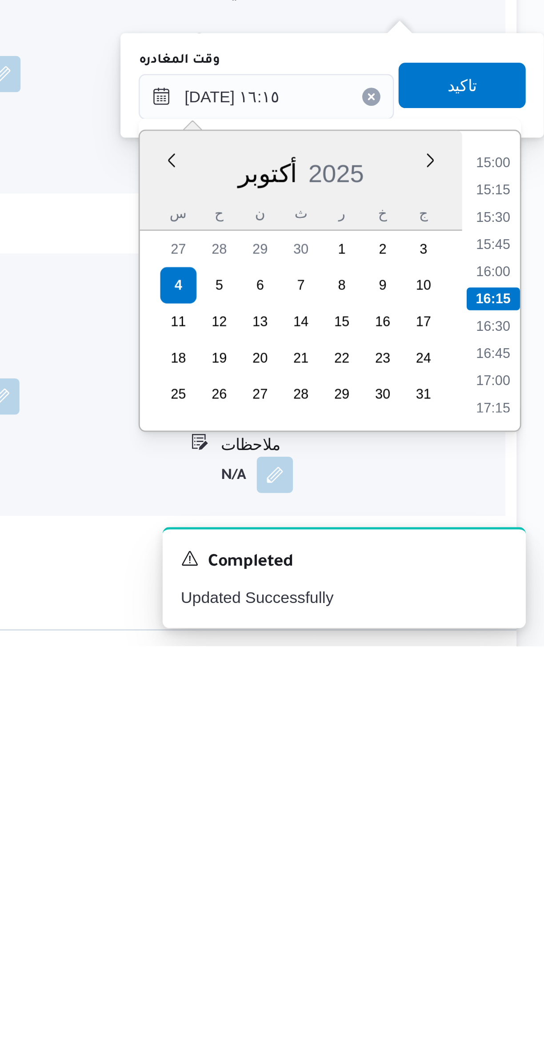
click at [520, 917] on li "16:30" at bounding box center [524, 919] width 20 height 9
type input "[DATE] ١٦:٣٠"
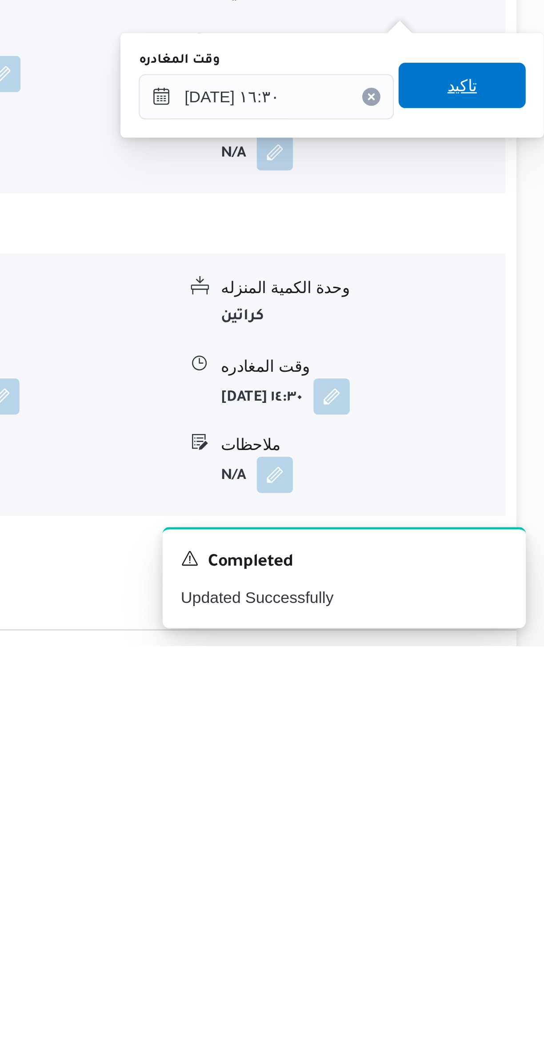
click at [511, 825] on span "تاكيد" at bounding box center [512, 825] width 50 height 18
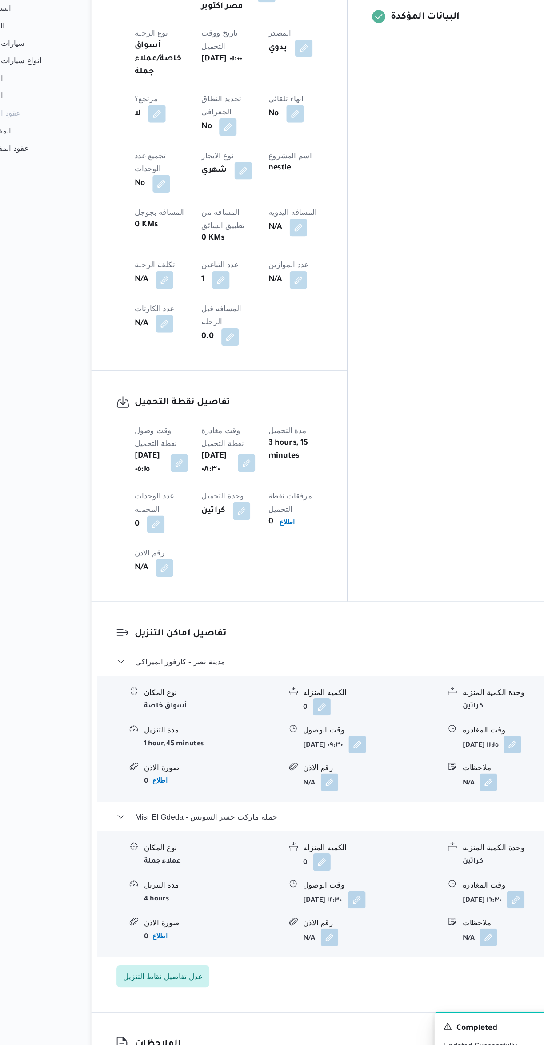
click at [277, 353] on button "button" at bounding box center [284, 360] width 14 height 14
click at [205, 282] on input "المسافه اليدويه" at bounding box center [231, 282] width 88 height 18
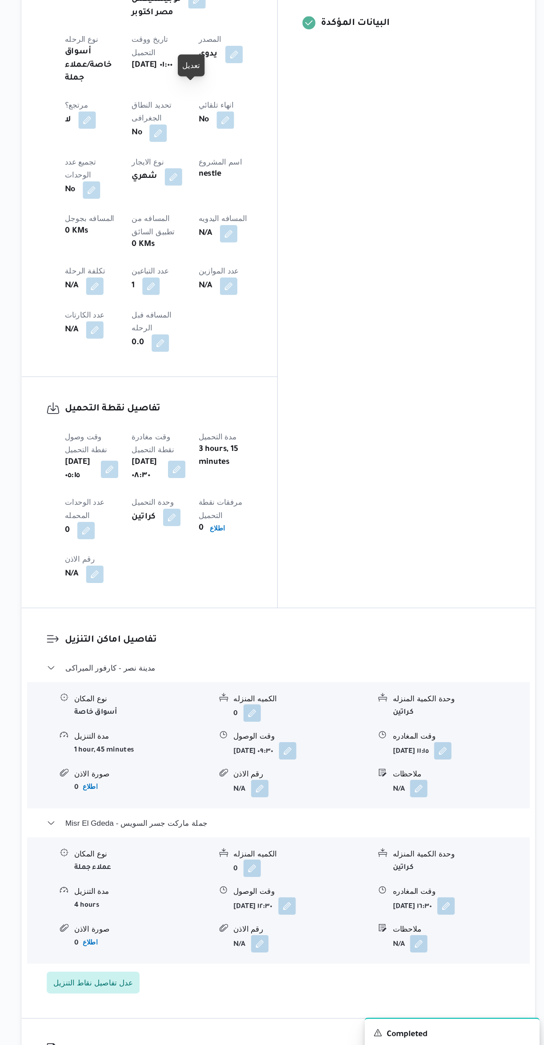
click at [277, 353] on button "button" at bounding box center [284, 360] width 14 height 14
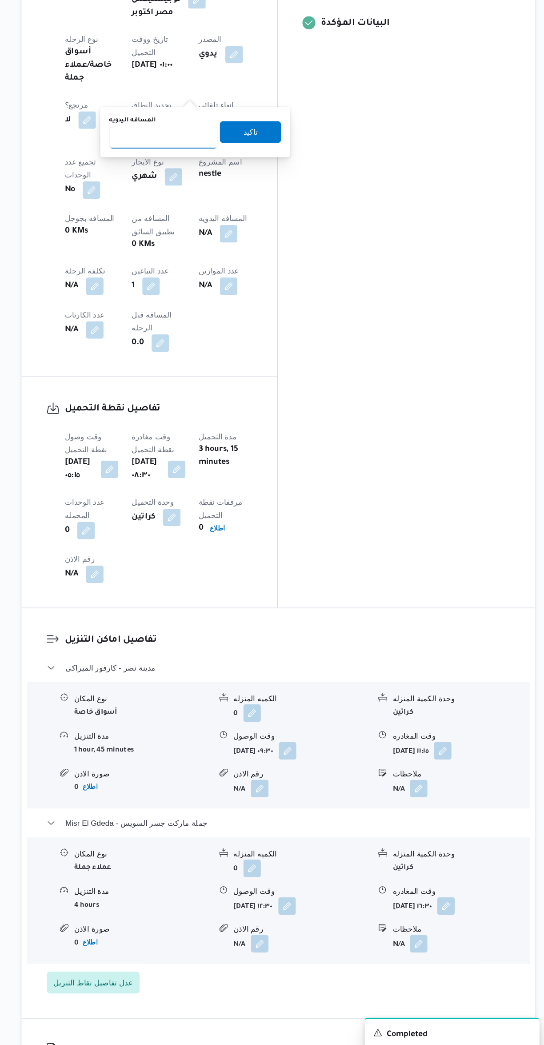
click at [217, 283] on input "المسافه اليدويه" at bounding box center [231, 282] width 88 height 18
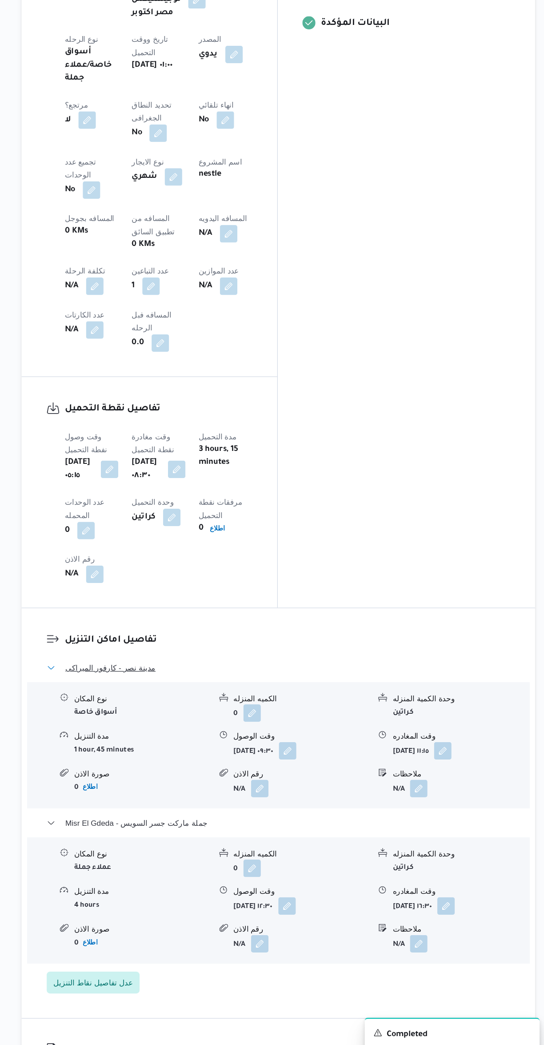
click at [162, 708] on span "مدينة نصر - كارفور الميراكى" at bounding box center [187, 713] width 73 height 11
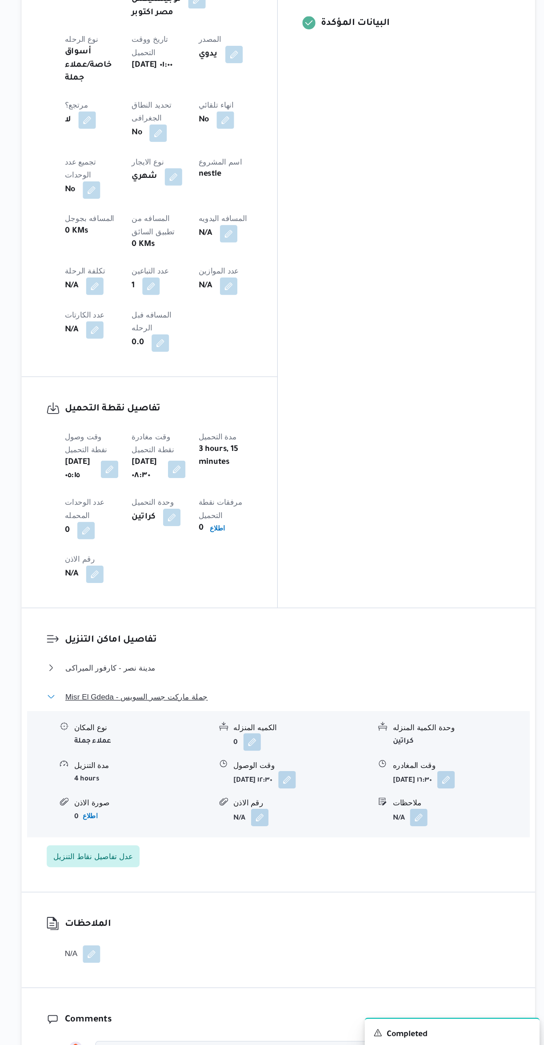
click at [168, 732] on span "Misr El Gdeda - جملة ماركت جسر السويس" at bounding box center [209, 737] width 116 height 11
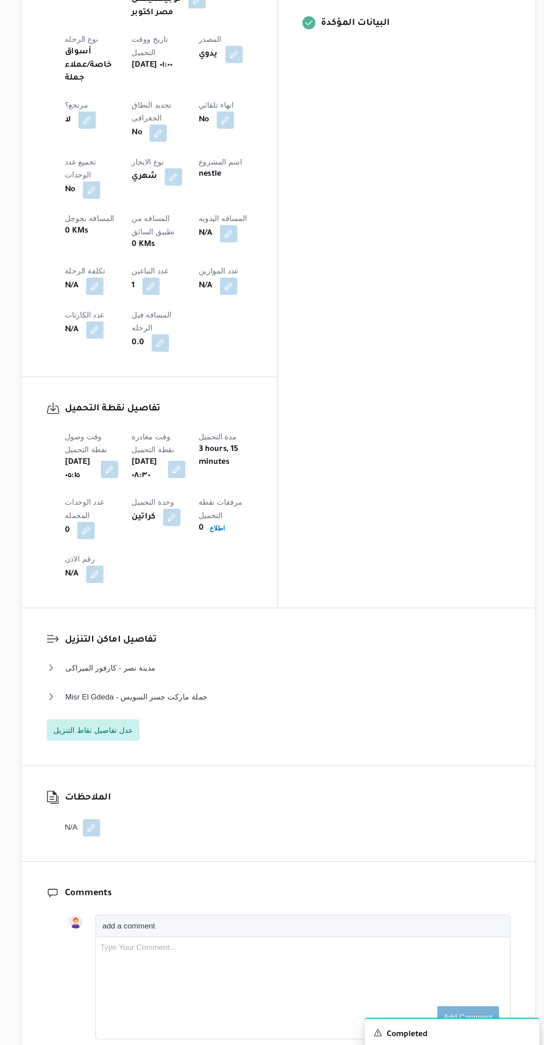
click at [277, 353] on button "button" at bounding box center [284, 360] width 14 height 14
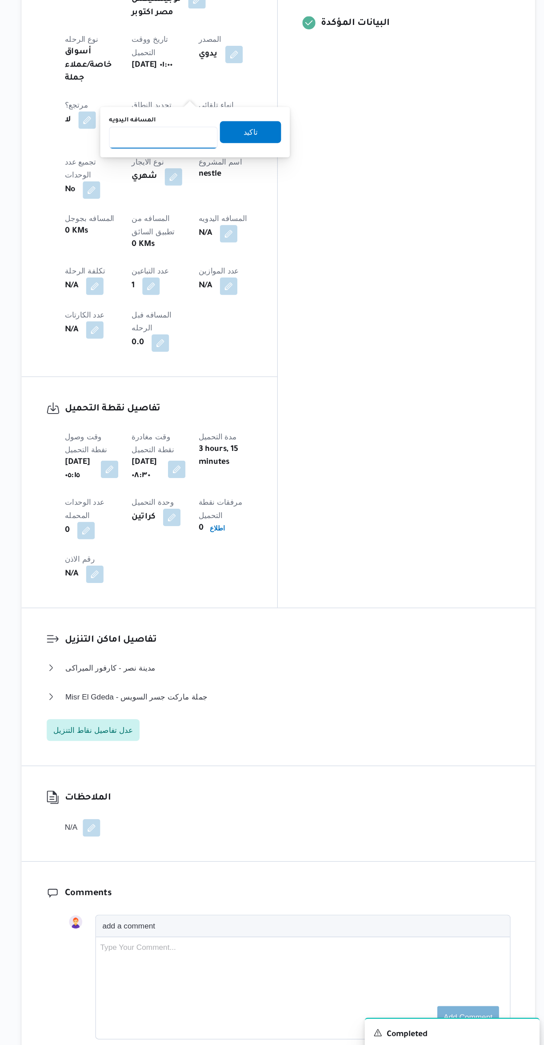
click at [216, 282] on input "المسافه اليدويه" at bounding box center [231, 282] width 88 height 18
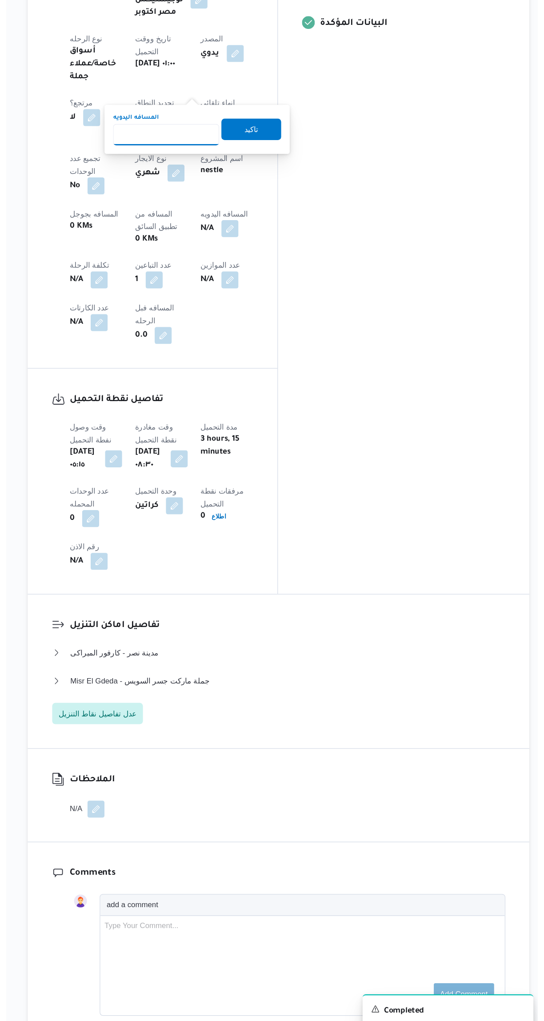
scroll to position [0, 0]
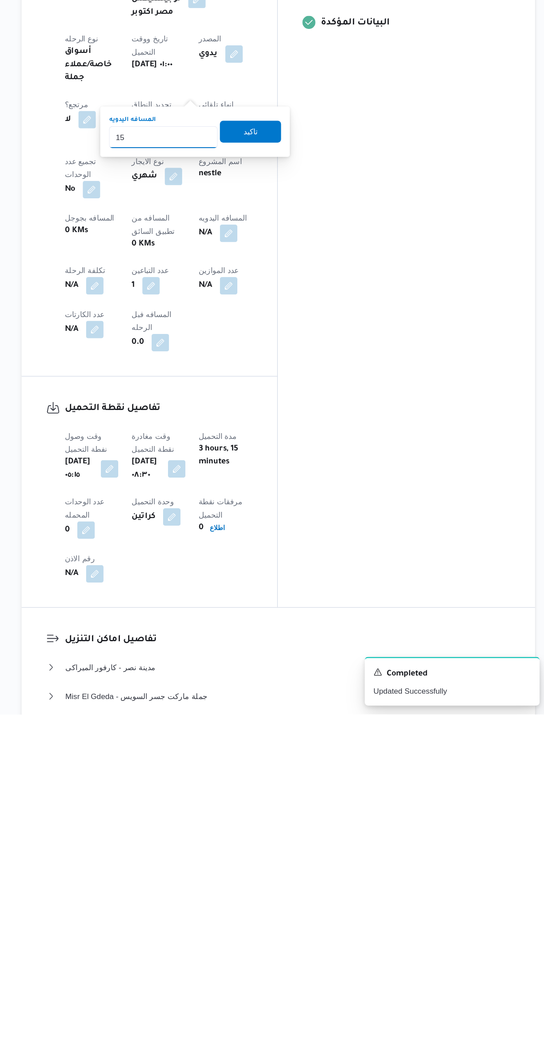
type input "155"
click at [280, 572] on span "تاكيد" at bounding box center [302, 571] width 50 height 18
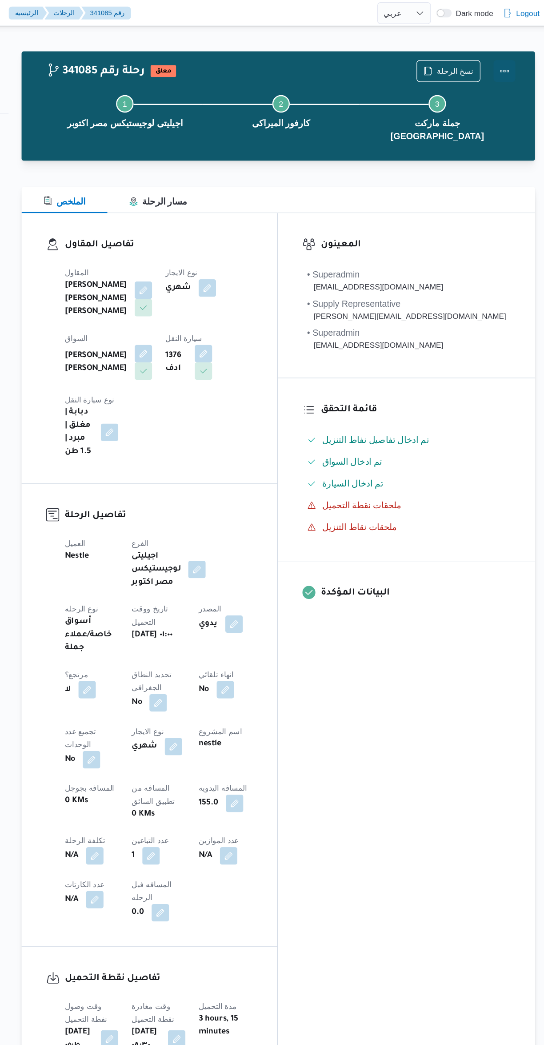
click at [509, 53] on button "Actions" at bounding box center [509, 58] width 18 height 18
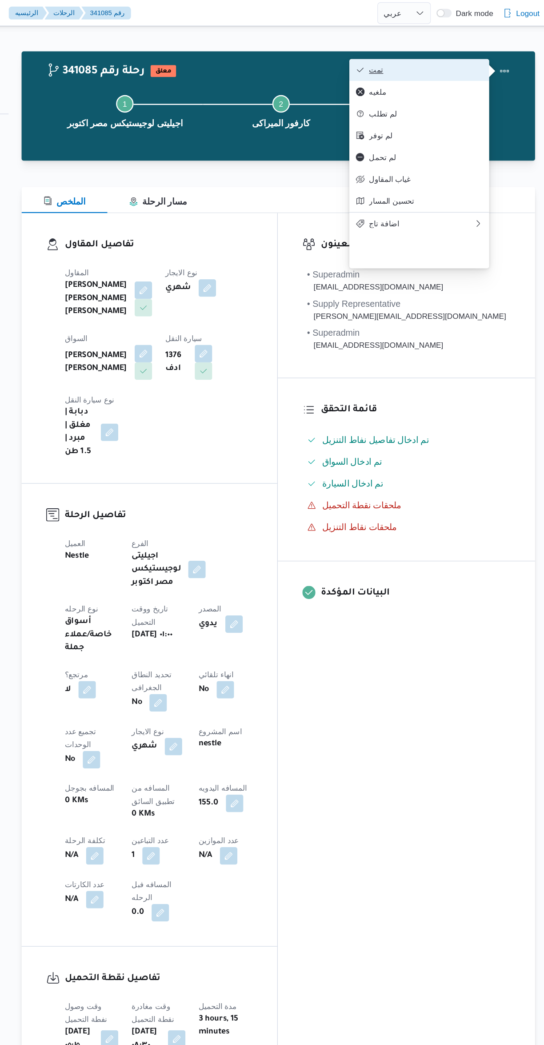
click at [403, 57] on span "تمت" at bounding box center [444, 56] width 92 height 7
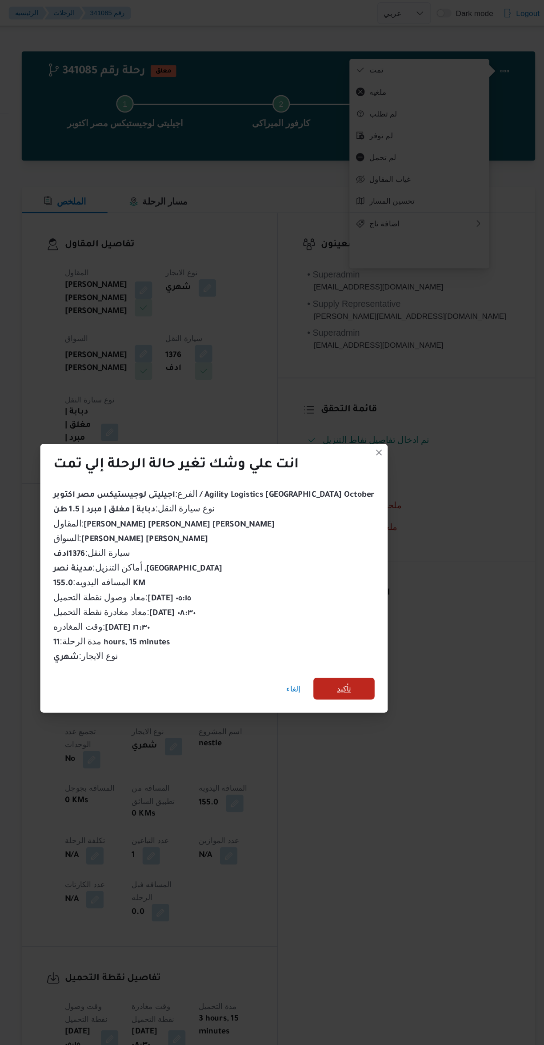
click at [373, 557] on span "تأكيد" at bounding box center [378, 560] width 50 height 18
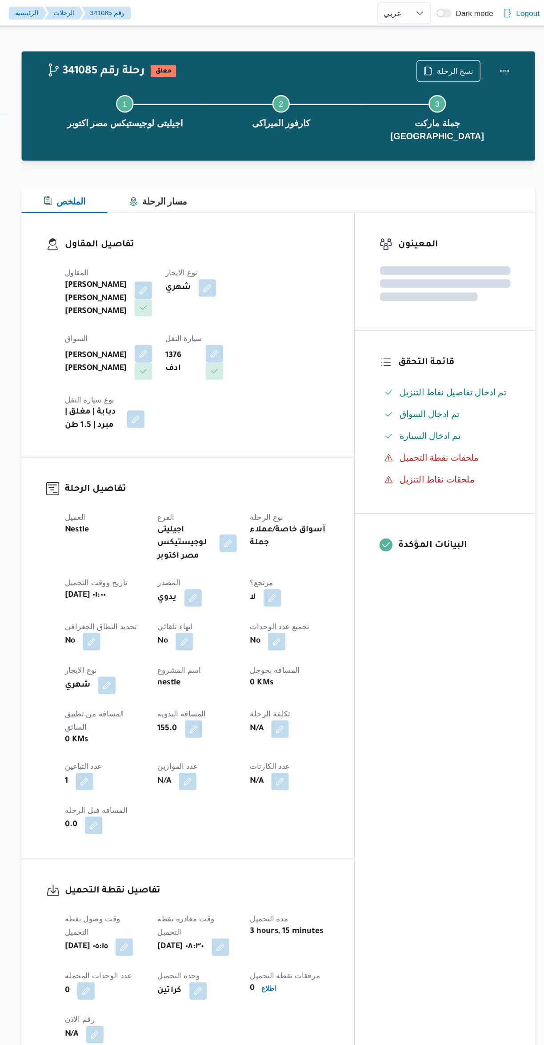
click at [447, 584] on div "المعينون قائمة التحقق تم ادخال تفاصيل نفاط التنزيل تم ادخال السواق تم ادخال الس…" at bounding box center [460, 520] width 147 height 695
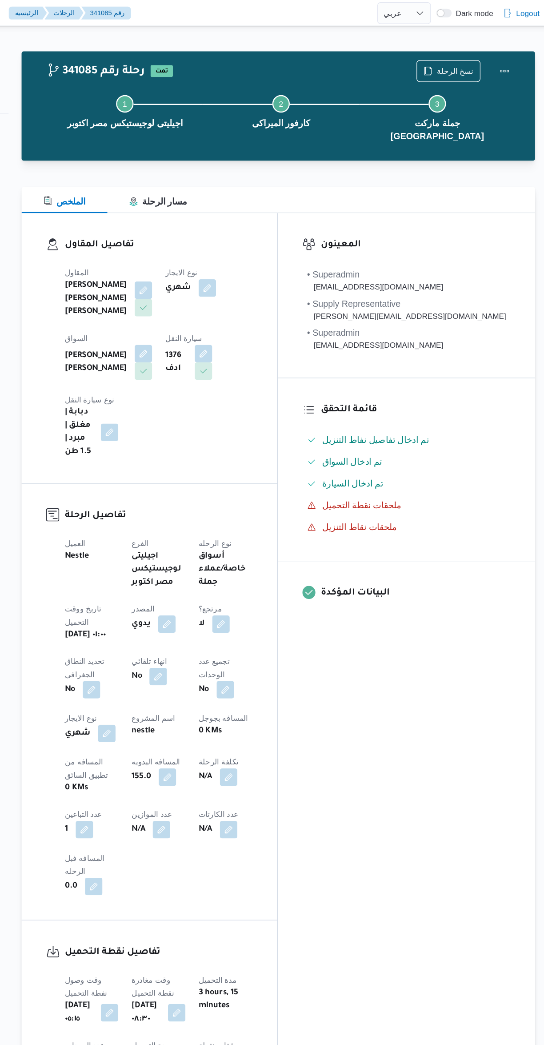
select select "ar"
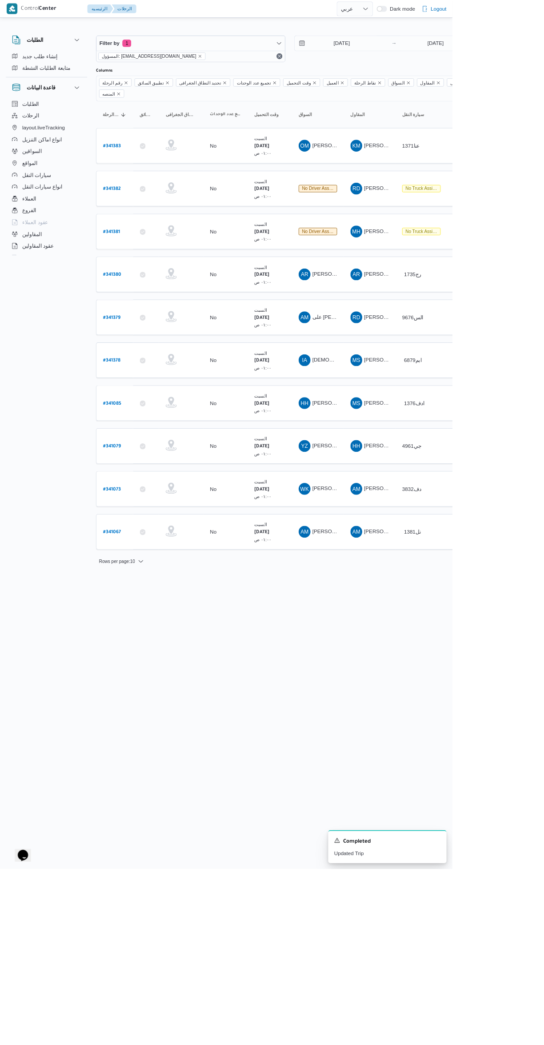
click at [136, 618] on td "رقم الرحلة # 341067" at bounding box center [138, 639] width 44 height 43
click at [136, 637] on b "# 341067" at bounding box center [134, 640] width 21 height 6
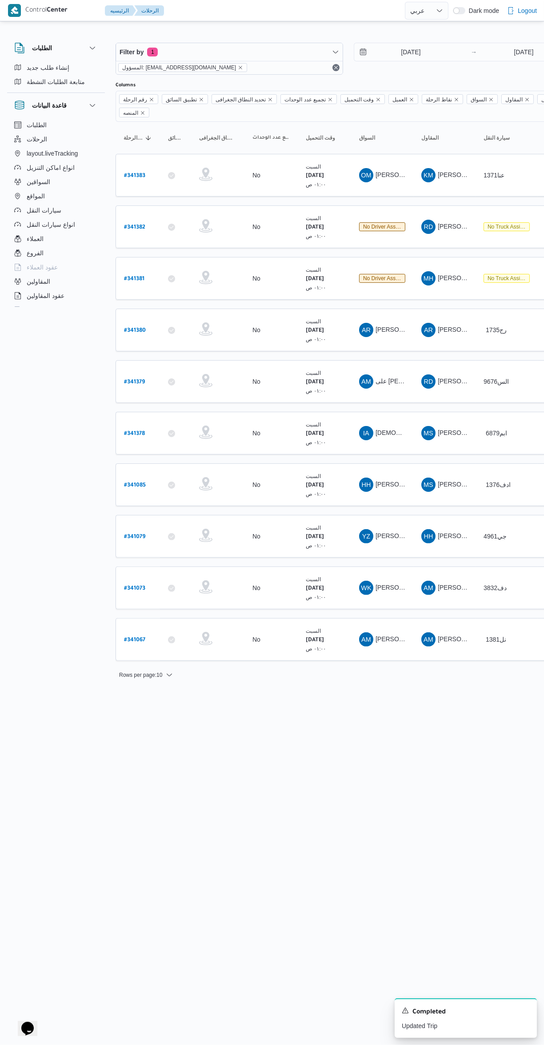
select select "ar"
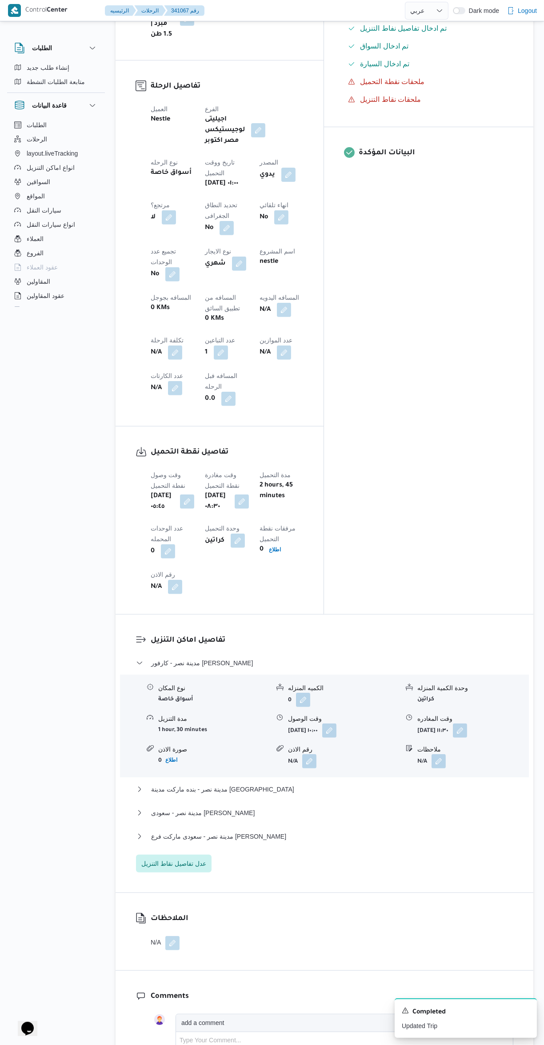
scroll to position [330, 0]
click at [377, 657] on button "مدينة نصر - كارفور [PERSON_NAME]" at bounding box center [324, 662] width 377 height 11
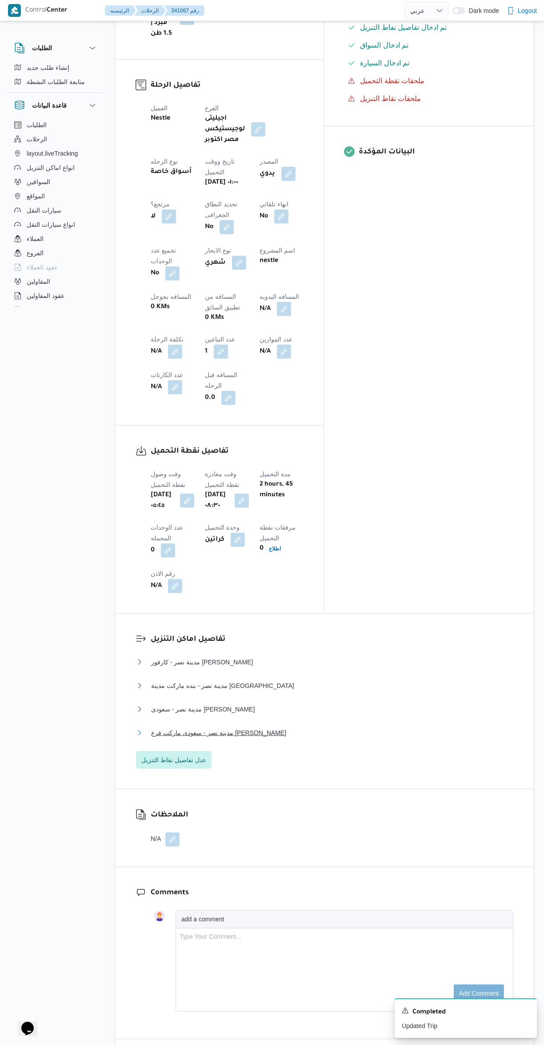
click at [376, 727] on button "مدينة نصر - سعودى ماركت فرع [PERSON_NAME]" at bounding box center [324, 732] width 377 height 11
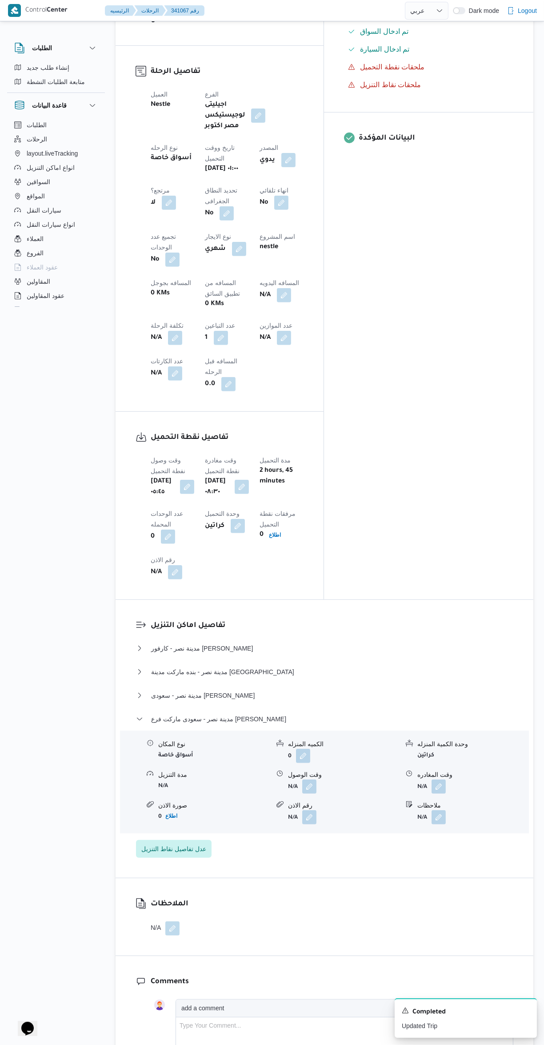
scroll to position [415, 0]
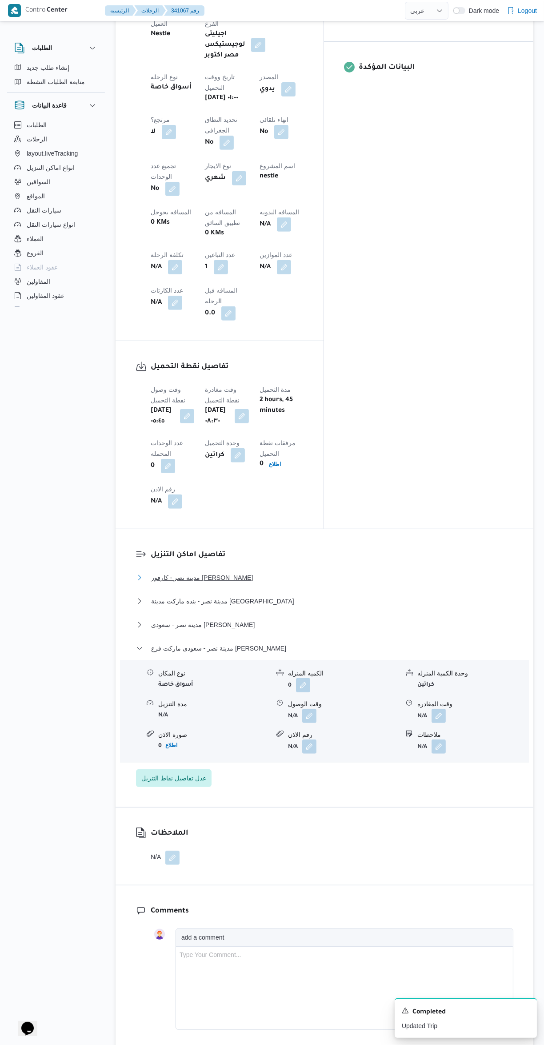
click at [352, 572] on button "مدينة نصر - كارفور [PERSON_NAME]" at bounding box center [324, 577] width 377 height 11
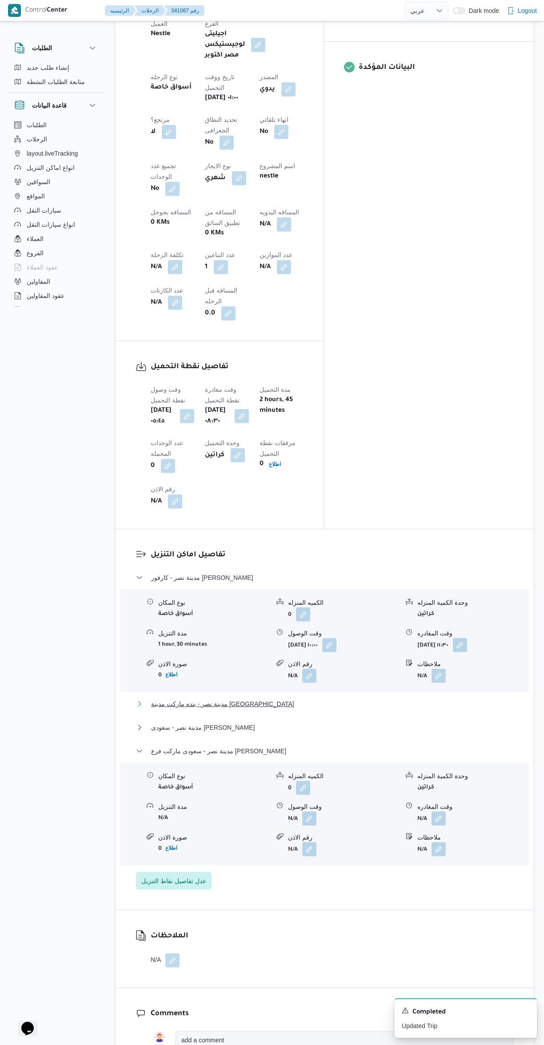
click at [321, 698] on button "مدينة نصر - بنده ماركت مدينة [GEOGRAPHIC_DATA]" at bounding box center [324, 703] width 377 height 11
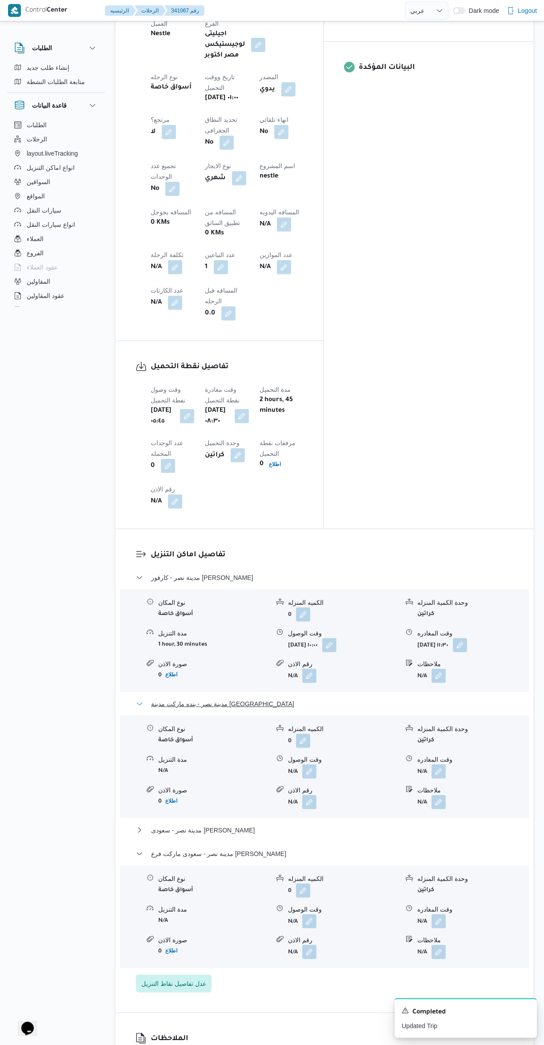
click at [336, 698] on button "مدينة نصر - بنده ماركت مدينة [GEOGRAPHIC_DATA]" at bounding box center [324, 703] width 377 height 11
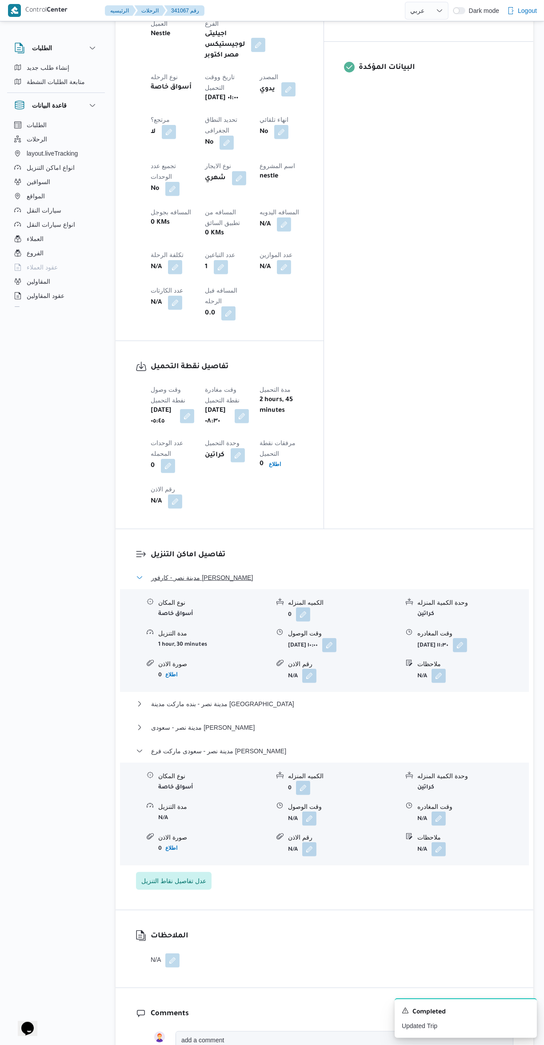
click at [178, 572] on span "مدينة نصر - كارفور [PERSON_NAME]" at bounding box center [202, 577] width 102 height 11
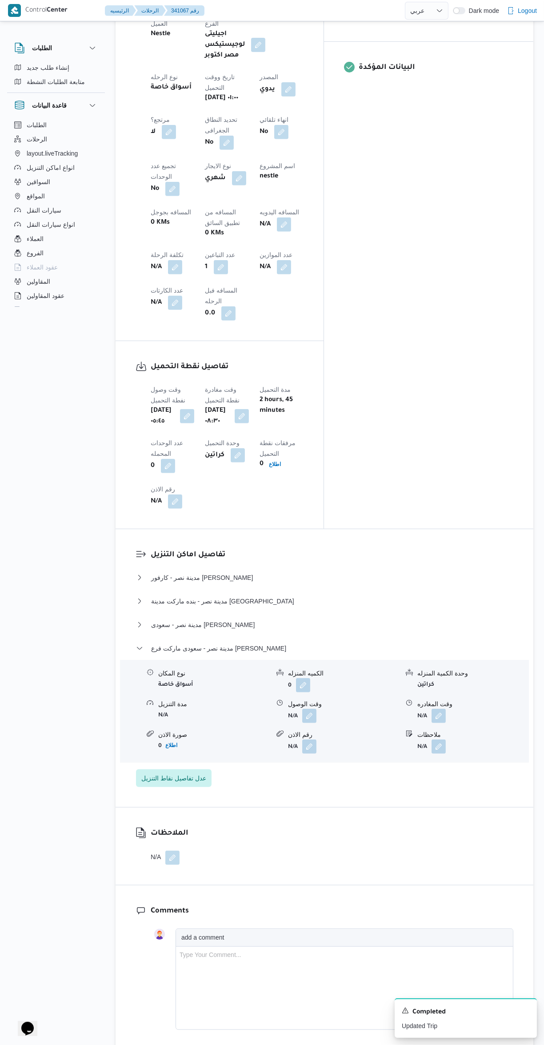
click at [277, 217] on button "button" at bounding box center [284, 224] width 14 height 14
click at [193, 156] on label "المسافه اليدويه" at bounding box center [206, 156] width 38 height 7
click at [193, 162] on input "المسافه اليدويه" at bounding box center [231, 171] width 88 height 18
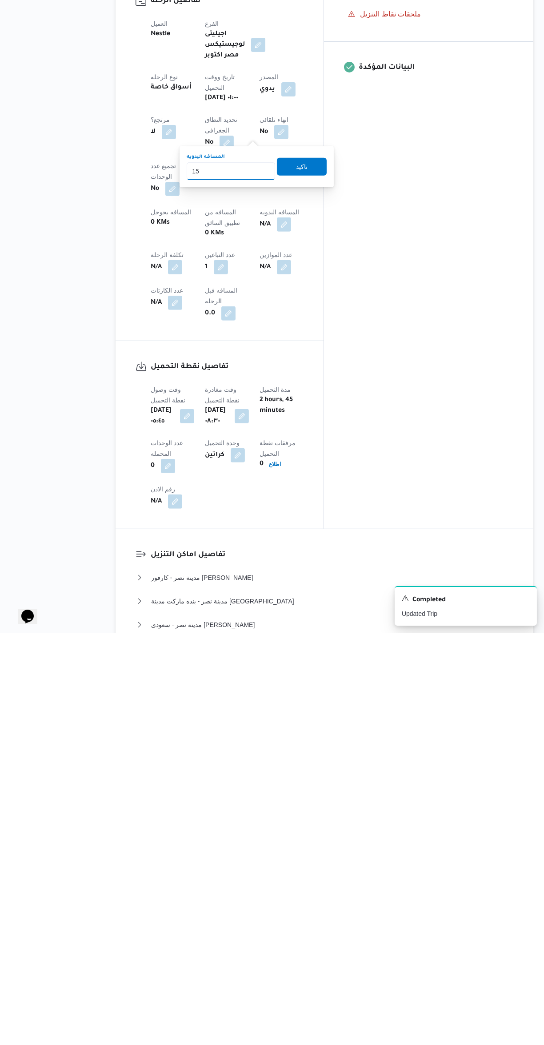
type input "150"
click at [284, 574] on span "تاكيد" at bounding box center [302, 579] width 50 height 18
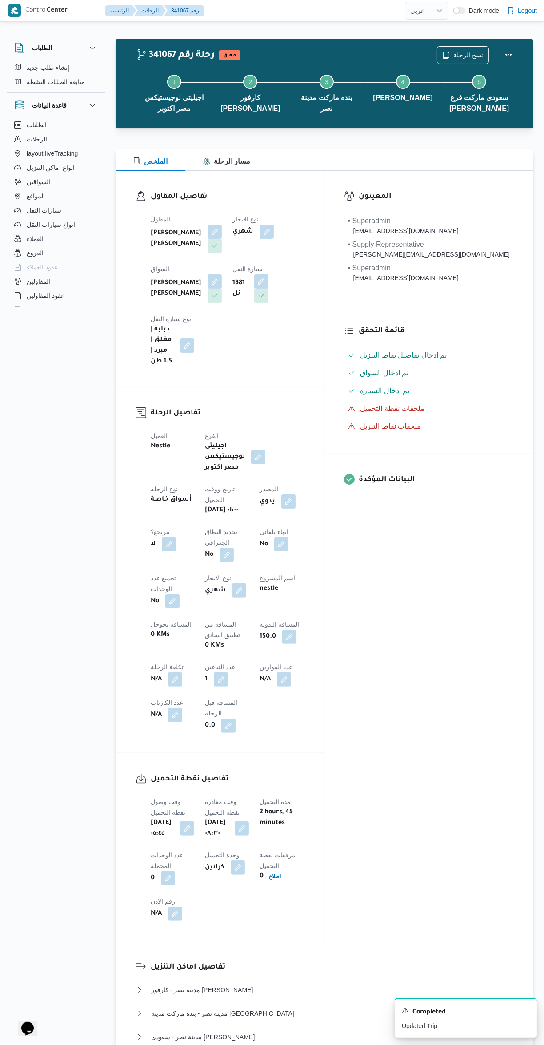
scroll to position [0, 0]
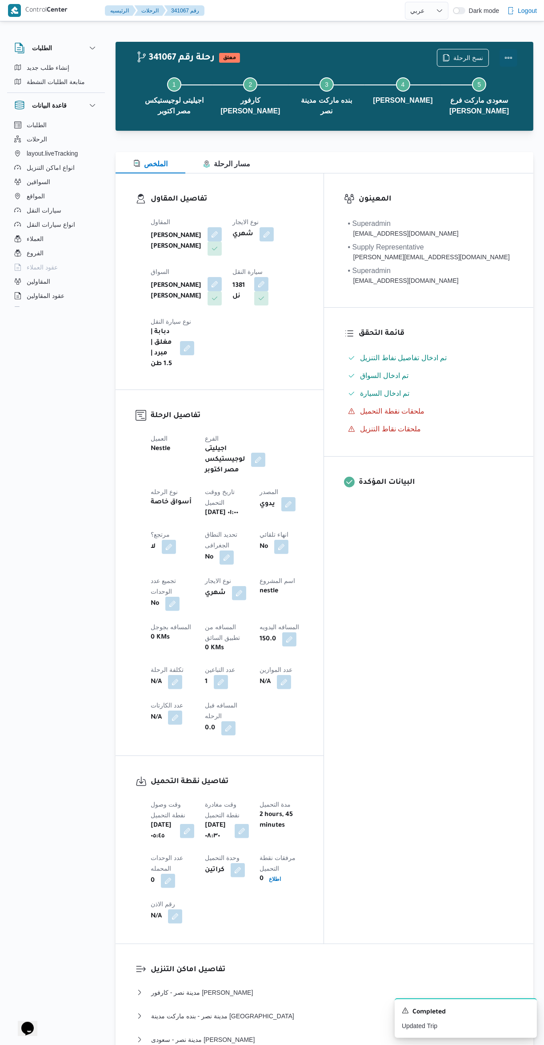
click at [514, 65] on button "Actions" at bounding box center [509, 58] width 18 height 18
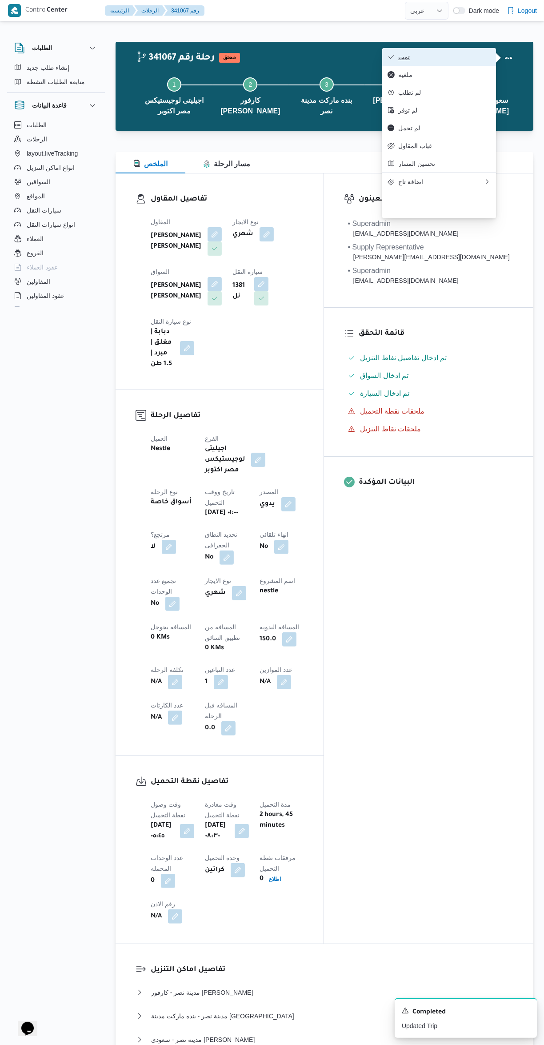
click at [391, 58] on icon "button" at bounding box center [391, 56] width 7 height 7
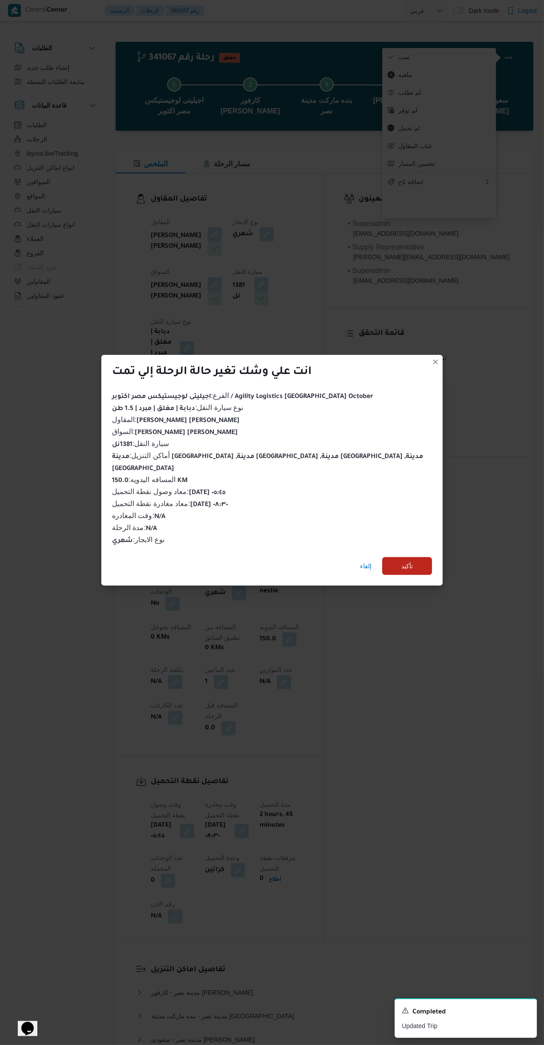
click at [418, 672] on div "انت علي وشك تغير حالة الرحلة إلي تمت الفرع : اجيليتى لوجيستيكس مصر اكتوبر / Agi…" at bounding box center [272, 522] width 544 height 1045
click at [356, 557] on span "إلغاء" at bounding box center [365, 566] width 19 height 18
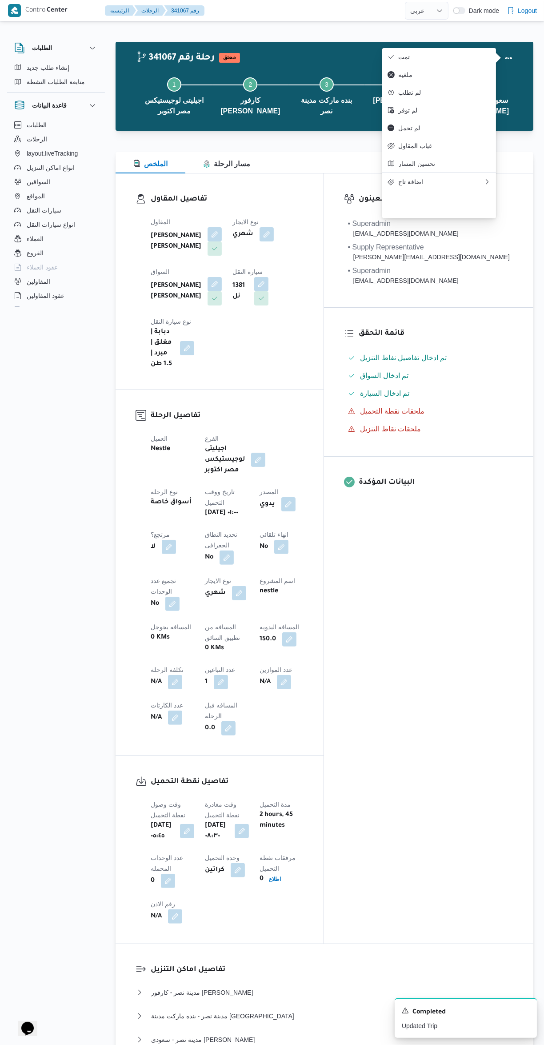
select select "ar"
